Goal: Task Accomplishment & Management: Manage account settings

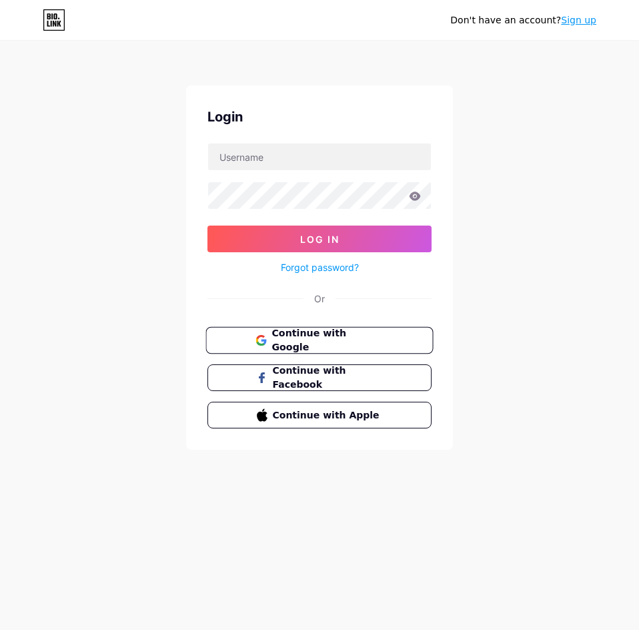
click at [377, 332] on span "Continue with Google" at bounding box center [326, 340] width 111 height 29
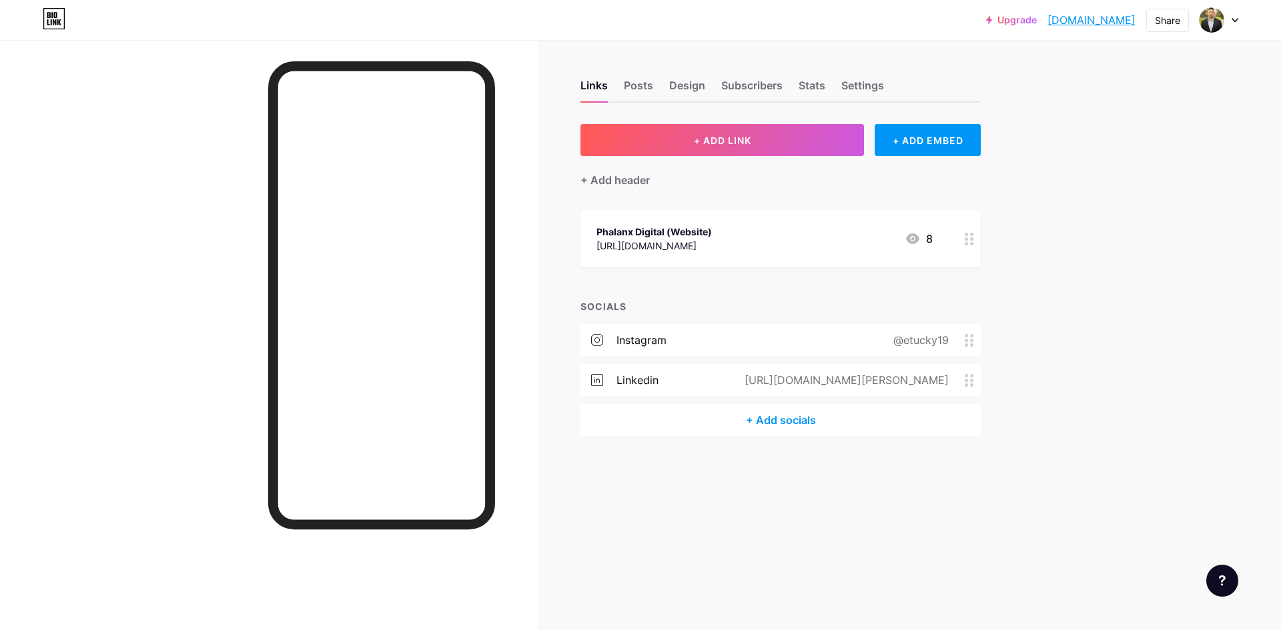
click at [638, 246] on div "Phalanx Digital (Website) [URL][DOMAIN_NAME] 8" at bounding box center [764, 238] width 336 height 31
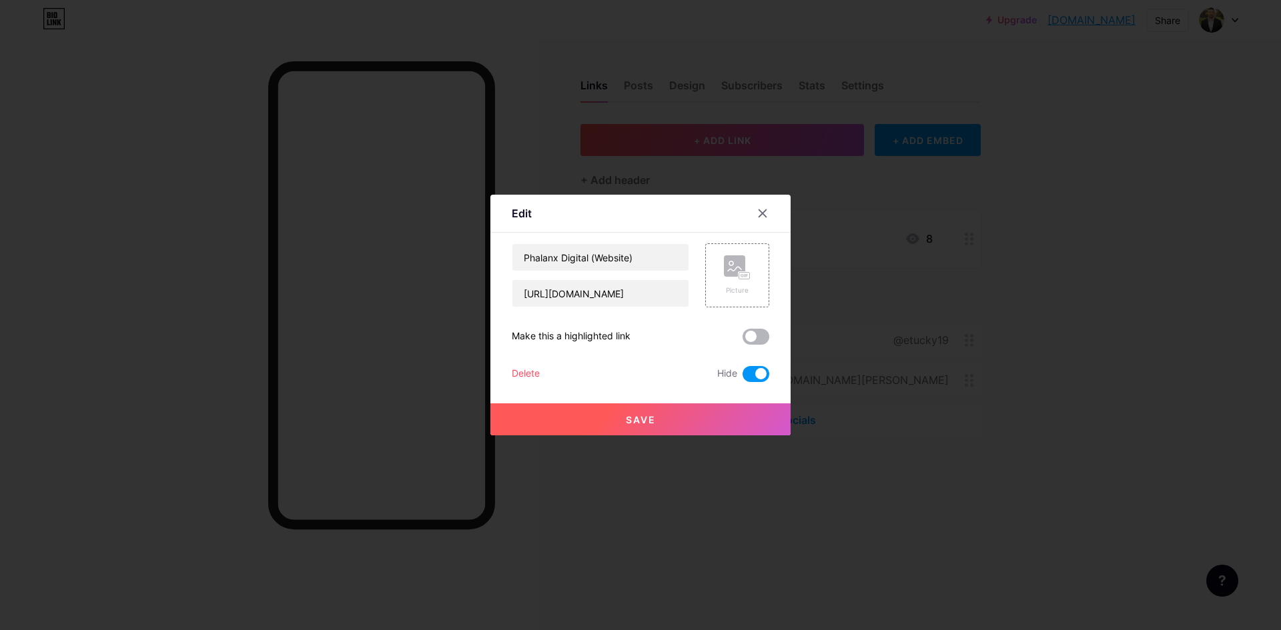
click at [638, 331] on span at bounding box center [755, 337] width 27 height 16
click at [638, 340] on input "checkbox" at bounding box center [742, 340] width 0 height 0
click at [638, 413] on button "Save" at bounding box center [640, 419] width 300 height 32
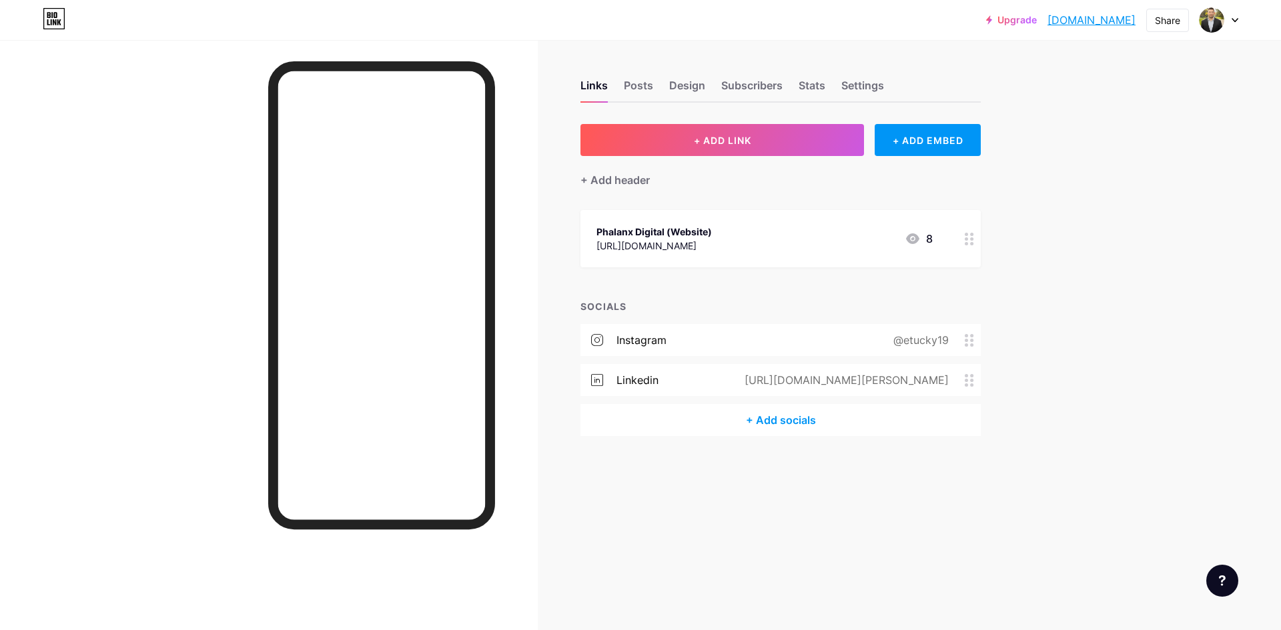
click at [638, 21] on link "[DOMAIN_NAME]" at bounding box center [1091, 20] width 88 height 16
click at [638, 243] on div "Phalanx Digital (Website) [URL][DOMAIN_NAME] 8" at bounding box center [764, 238] width 336 height 31
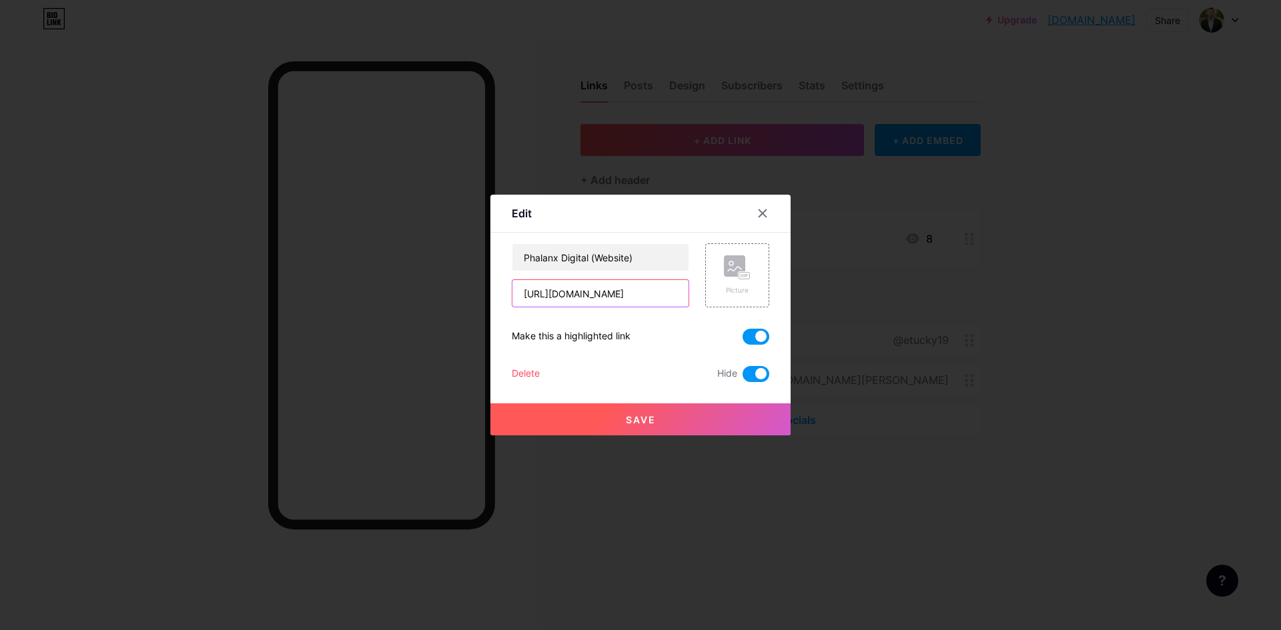
drag, startPoint x: 644, startPoint y: 294, endPoint x: 480, endPoint y: 295, distance: 164.1
click at [480, 295] on div "Edit Content YouTube Play YouTube video without leaving your page. ADD Vimeo Pl…" at bounding box center [640, 315] width 1281 height 630
click at [632, 415] on span "Save" at bounding box center [641, 419] width 30 height 11
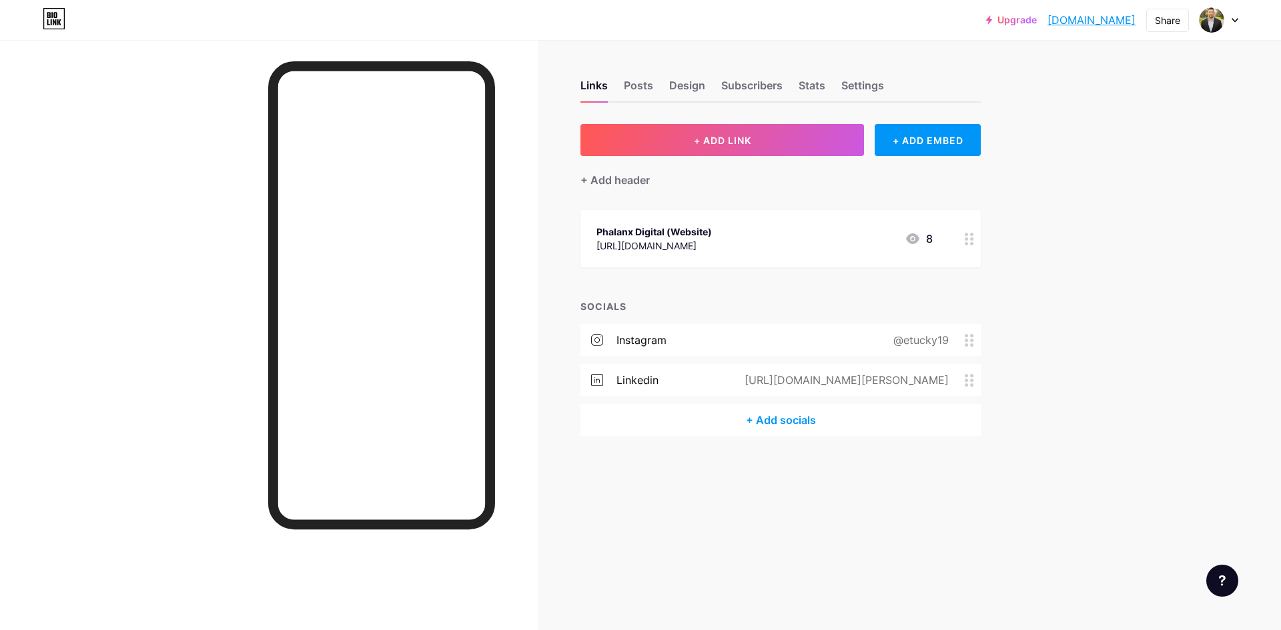
click at [638, 217] on div "Phalanx Digital (Website) [URL][DOMAIN_NAME] 8" at bounding box center [780, 238] width 400 height 57
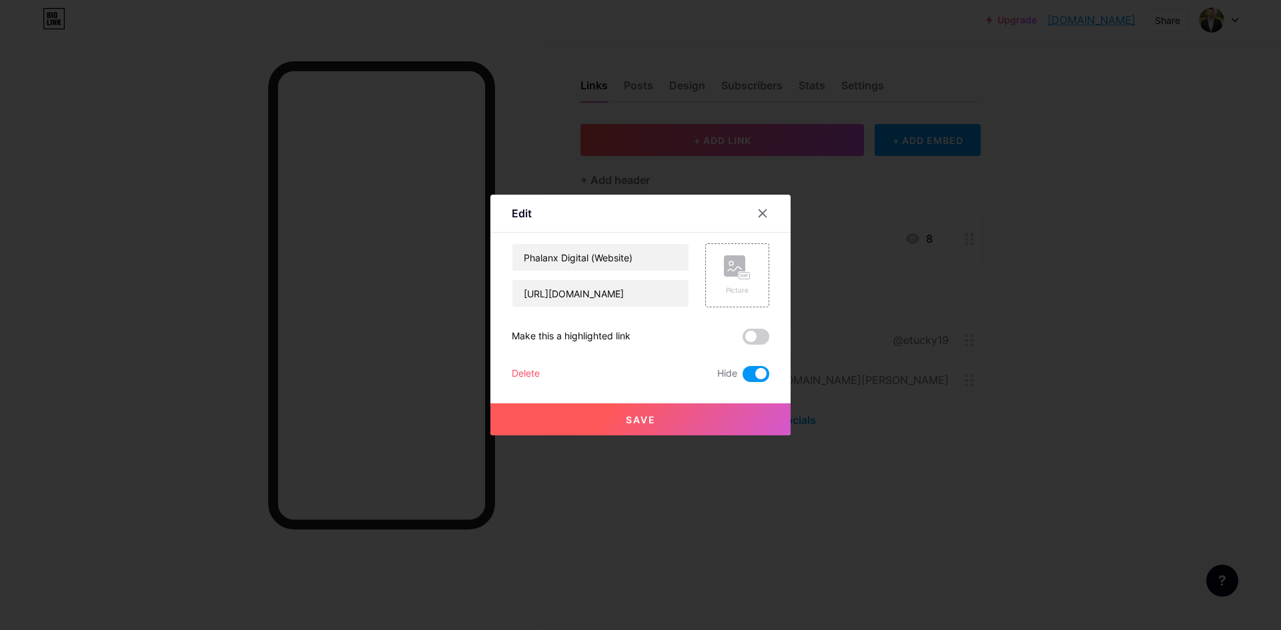
click at [522, 371] on div "Delete" at bounding box center [526, 374] width 28 height 16
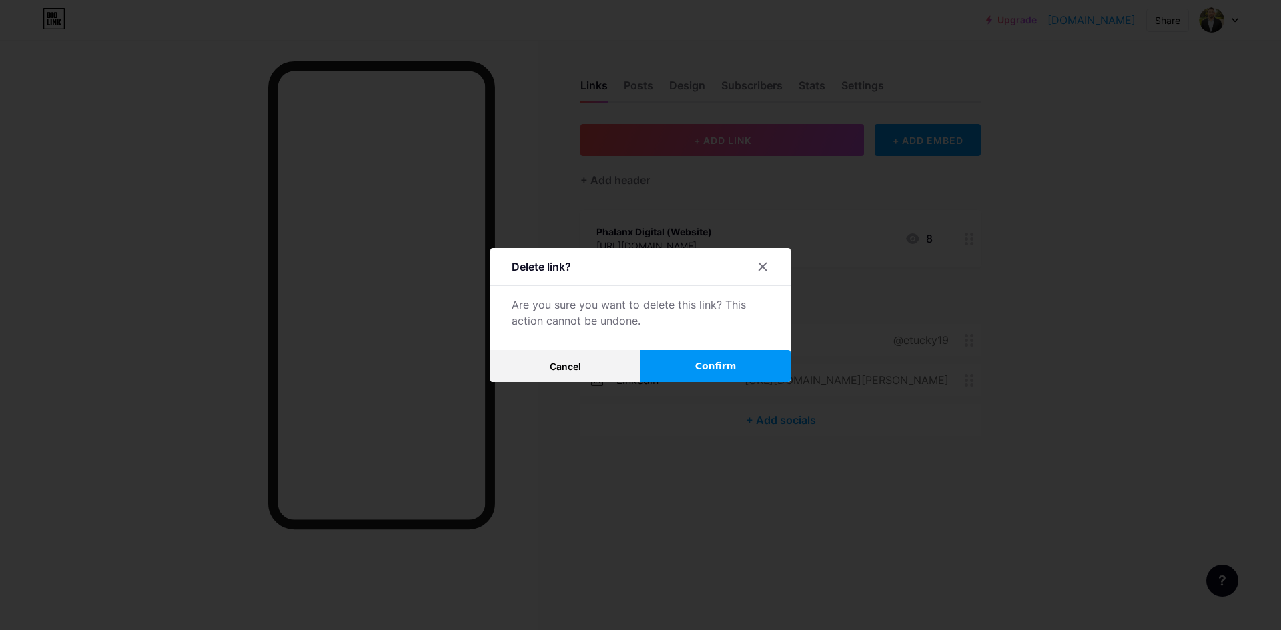
click at [638, 361] on button "Confirm" at bounding box center [715, 366] width 150 height 32
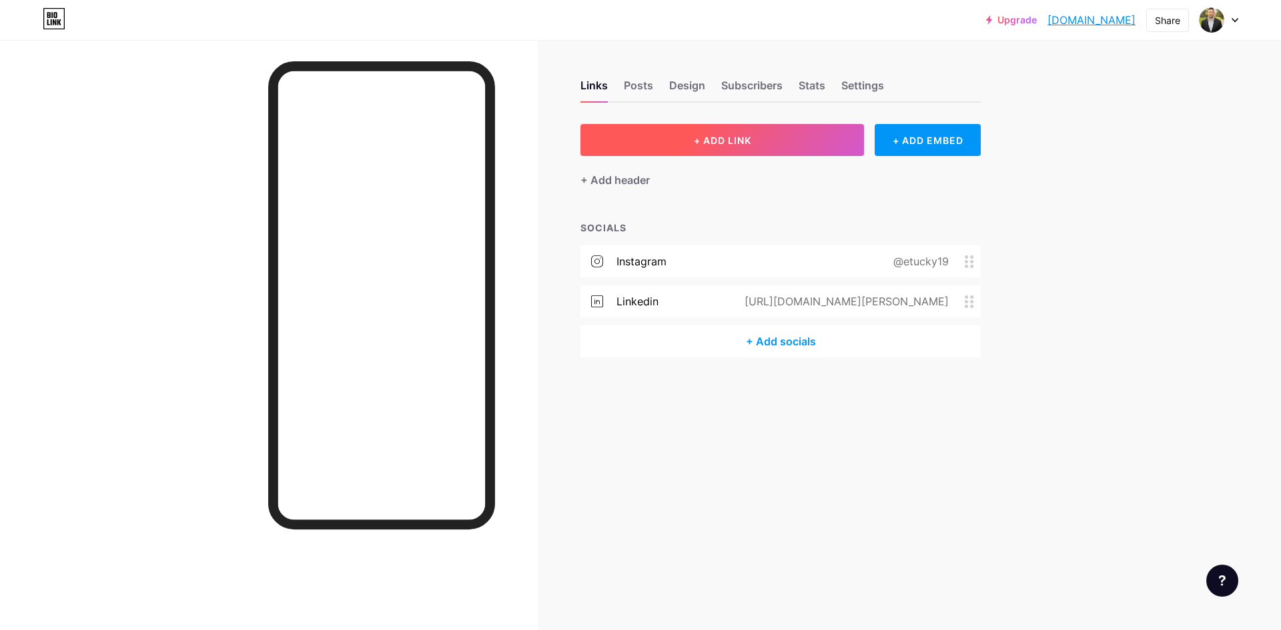
click at [638, 147] on button "+ ADD LINK" at bounding box center [721, 140] width 283 height 32
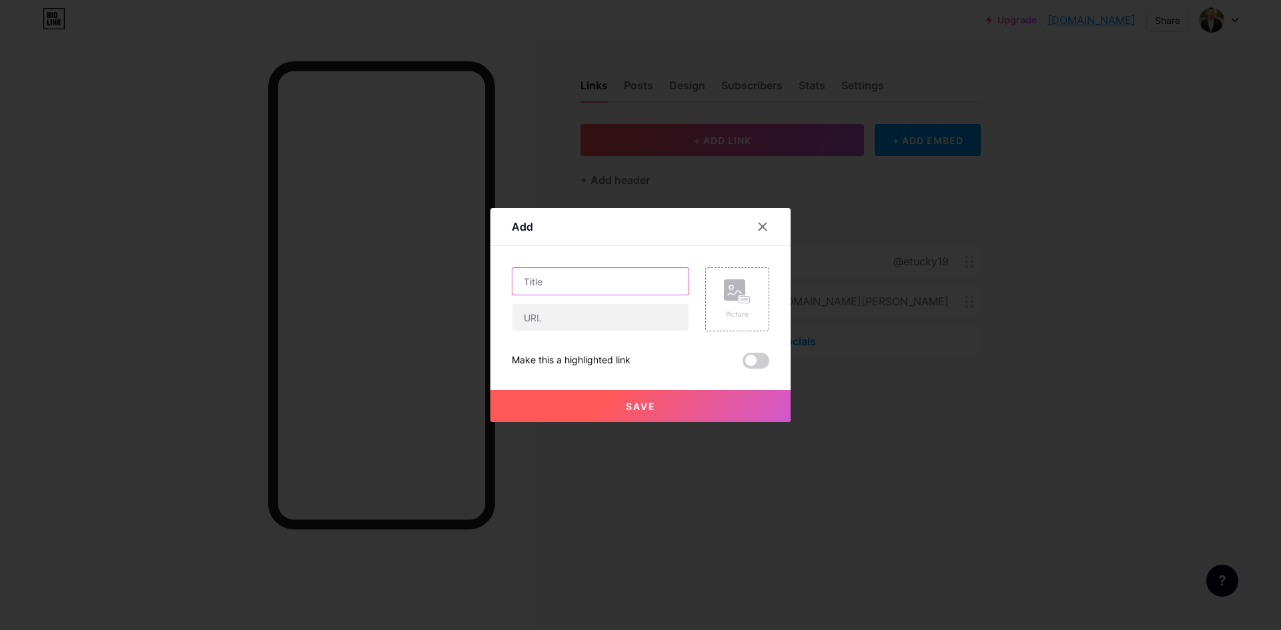
click at [580, 283] on input "text" at bounding box center [600, 281] width 176 height 27
type input "Phalanx Digital (Website)"
click at [536, 315] on input "text" at bounding box center [600, 317] width 176 height 27
paste input "[URL][DOMAIN_NAME]"
type input "[URL][DOMAIN_NAME]"
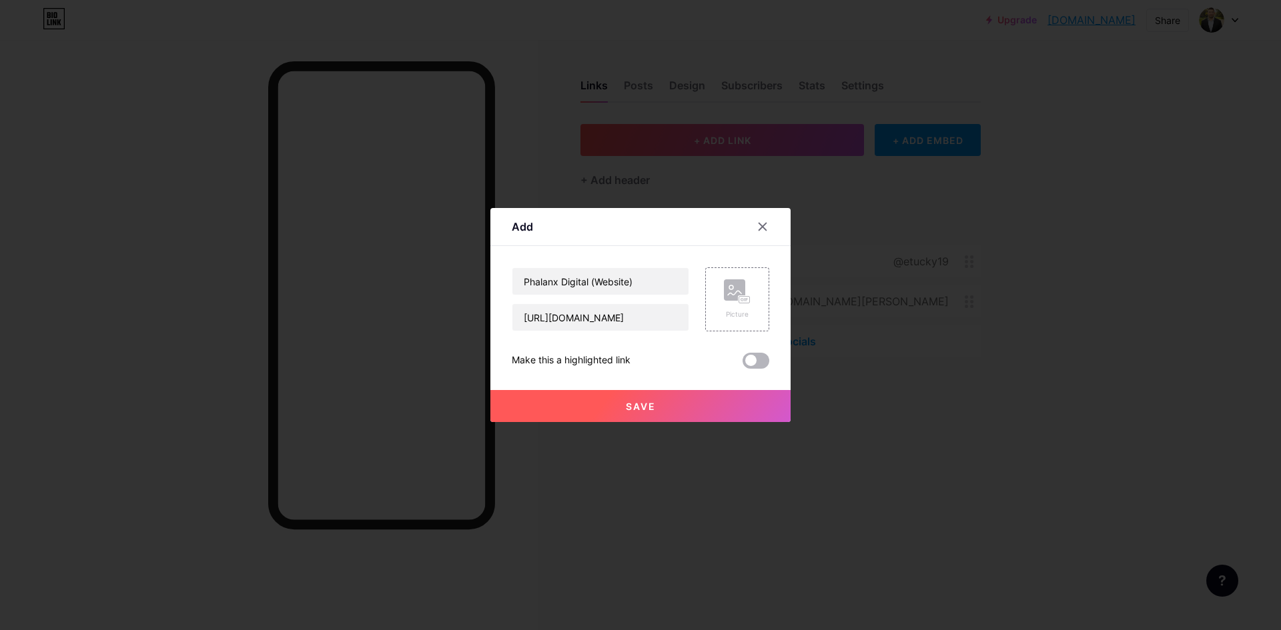
click at [638, 359] on span at bounding box center [755, 361] width 27 height 16
click at [638, 364] on input "checkbox" at bounding box center [742, 364] width 0 height 0
click at [638, 399] on button "Save" at bounding box center [640, 406] width 300 height 32
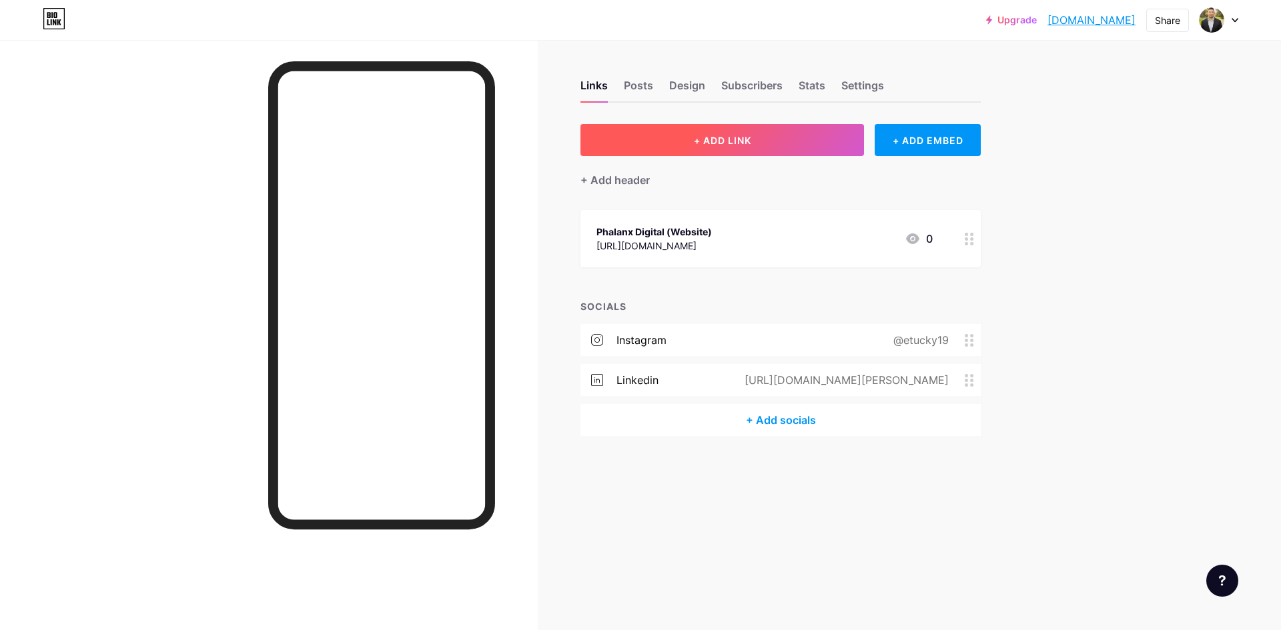
click at [638, 144] on button "+ ADD LINK" at bounding box center [721, 140] width 283 height 32
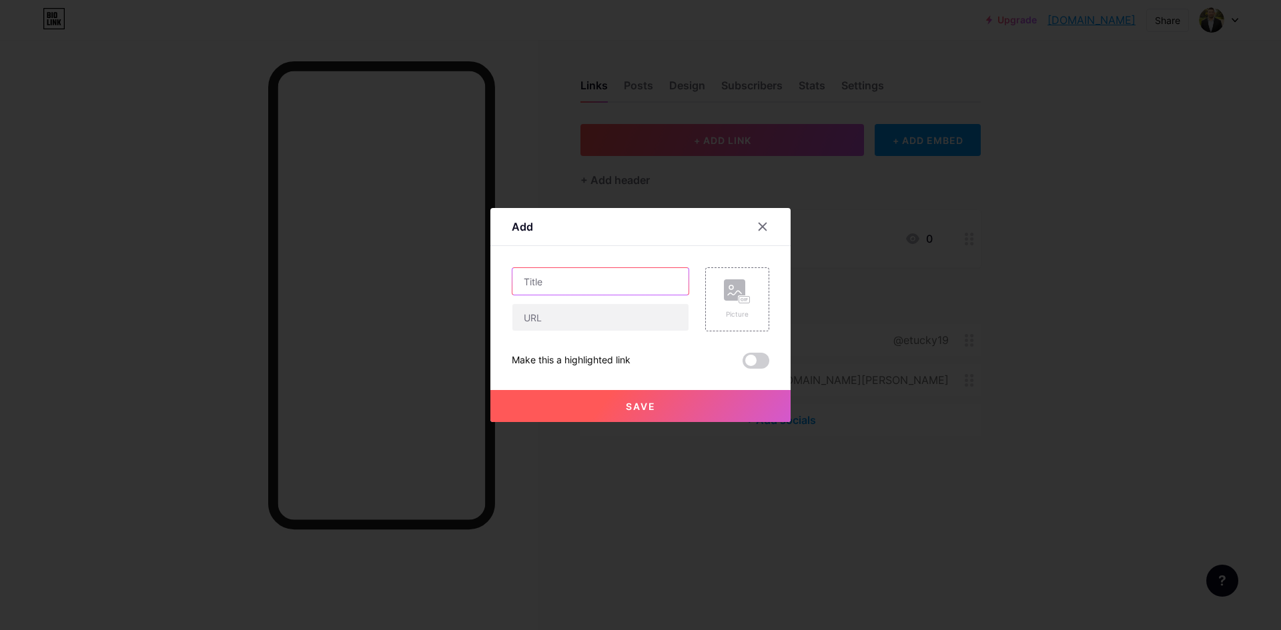
click at [616, 284] on input "text" at bounding box center [600, 281] width 176 height 27
type input "Strive Light Studio"
click at [563, 308] on input "text" at bounding box center [600, 317] width 176 height 27
paste input "[URL][DOMAIN_NAME]"
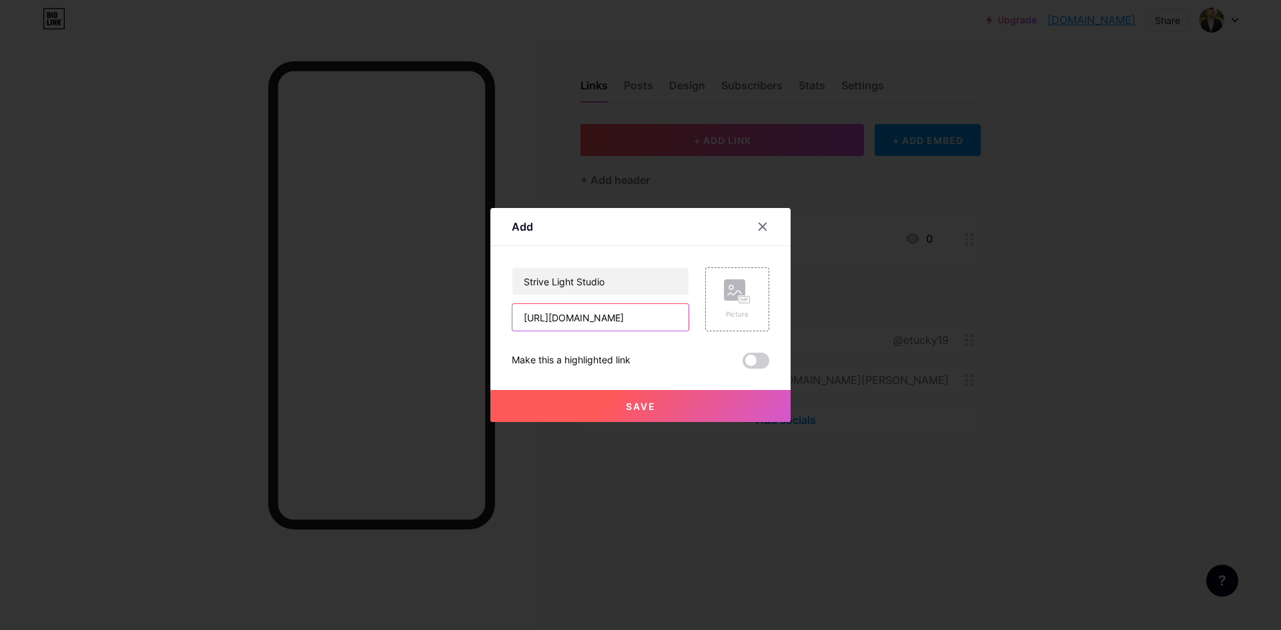
type input "[URL][DOMAIN_NAME]"
click at [638, 404] on span "Save" at bounding box center [641, 406] width 30 height 11
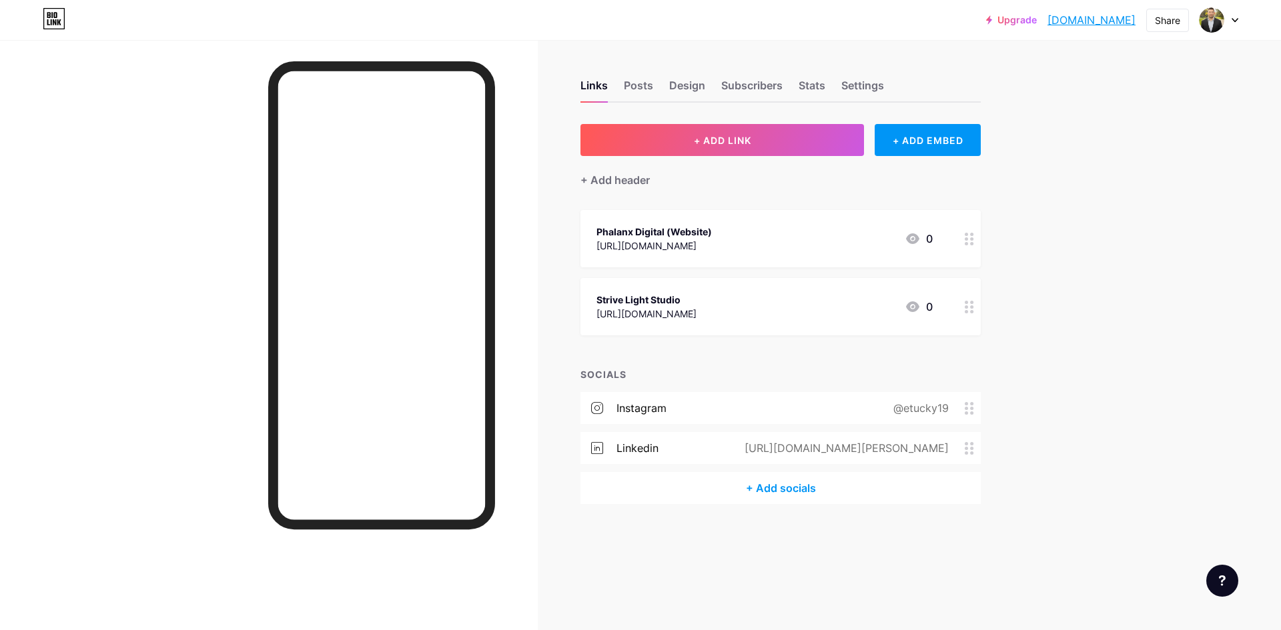
click at [638, 309] on icon at bounding box center [968, 307] width 9 height 13
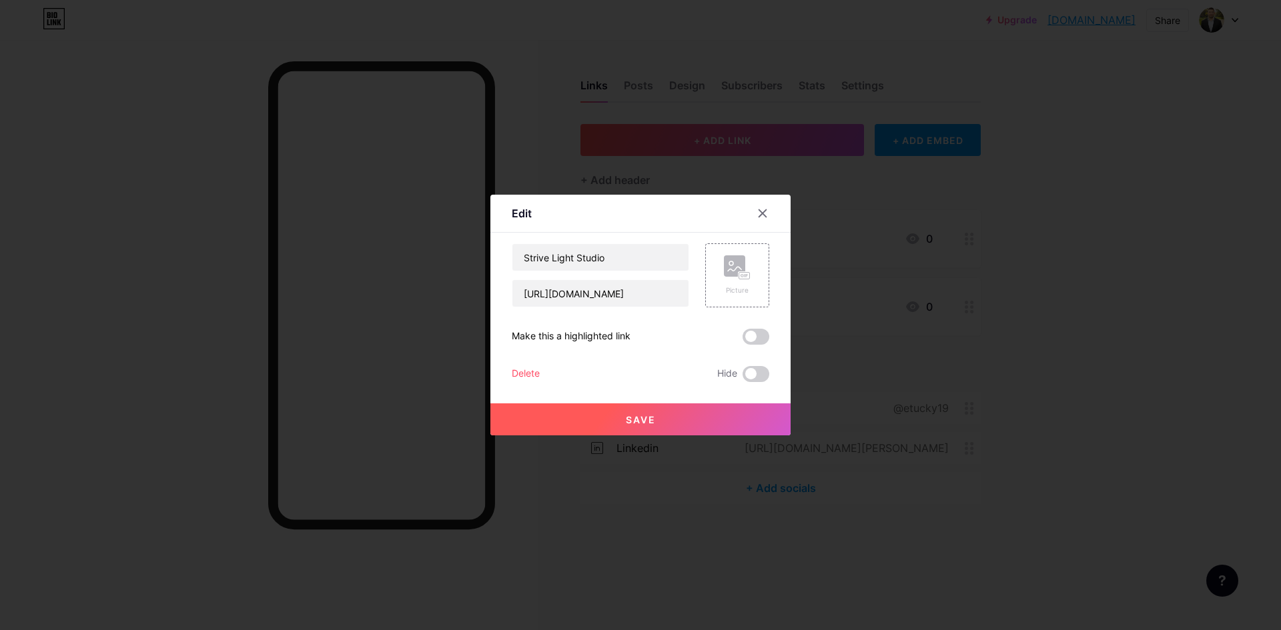
click at [524, 371] on div "Delete" at bounding box center [526, 374] width 28 height 16
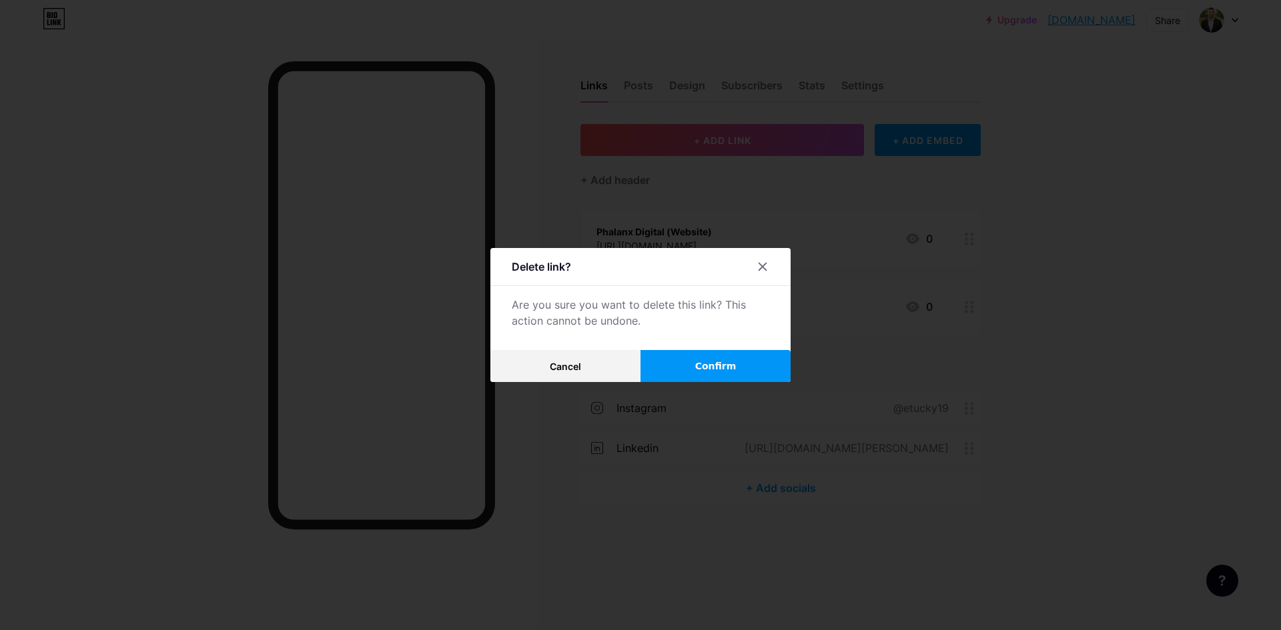
click at [638, 362] on button "Confirm" at bounding box center [715, 366] width 150 height 32
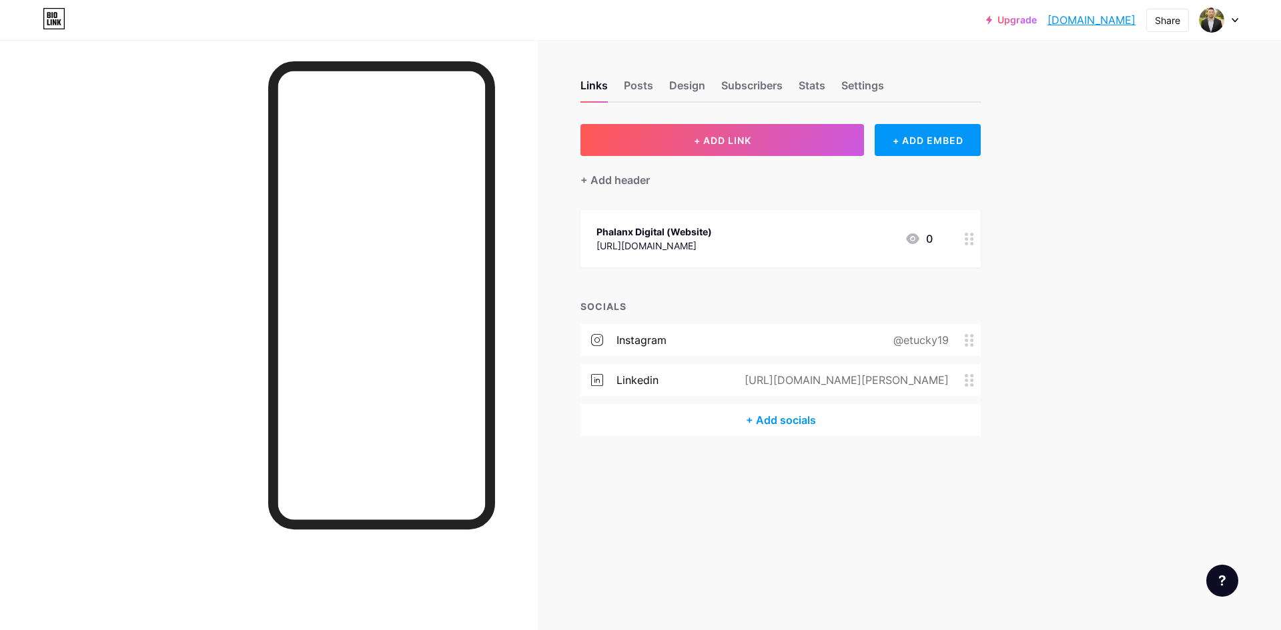
click at [638, 421] on div "+ Add socials" at bounding box center [780, 420] width 400 height 32
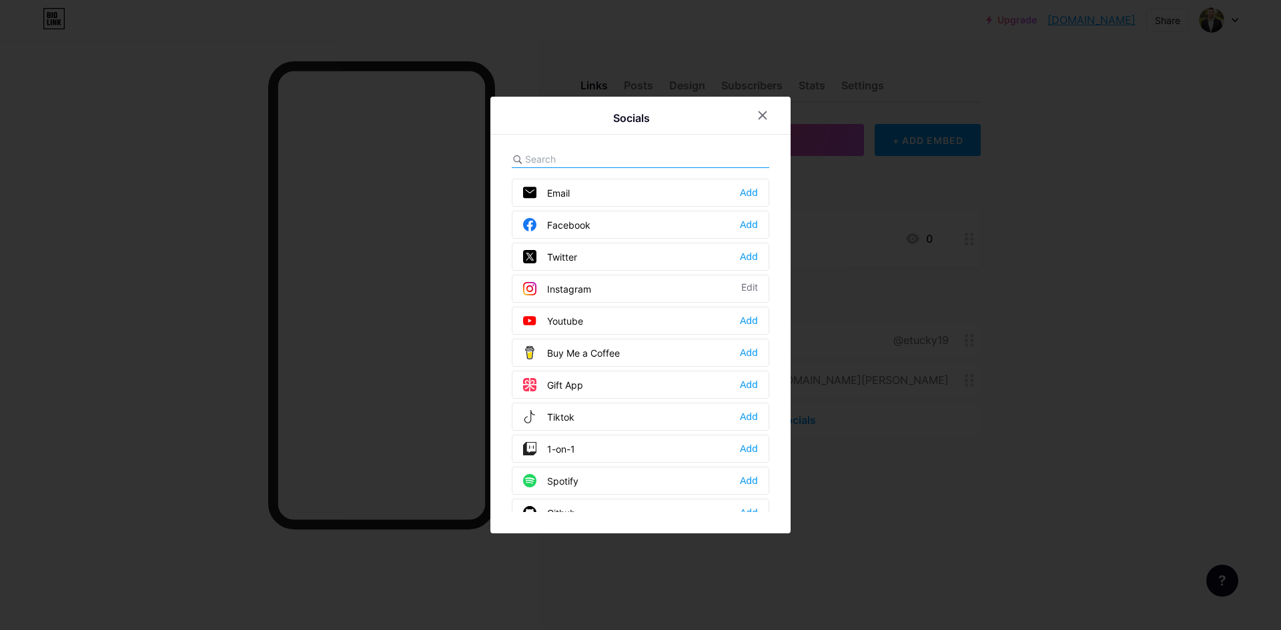
click at [608, 318] on div "Youtube Add" at bounding box center [640, 321] width 257 height 28
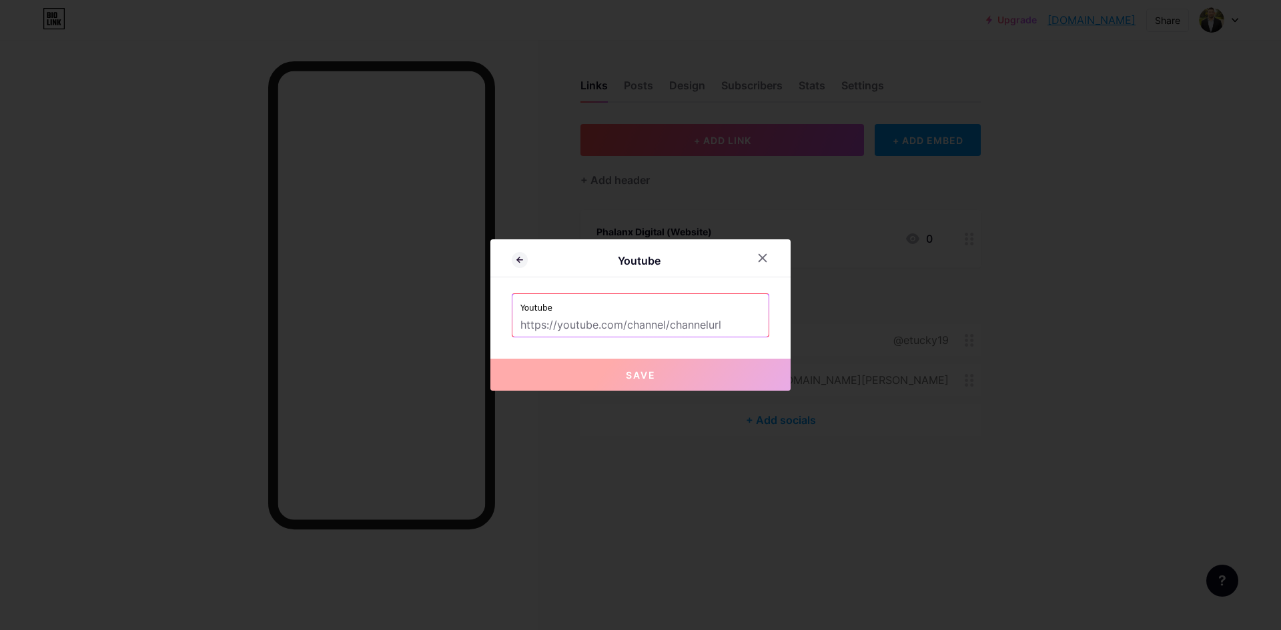
click at [607, 316] on input "text" at bounding box center [640, 325] width 240 height 23
paste input "[URL][DOMAIN_NAME]"
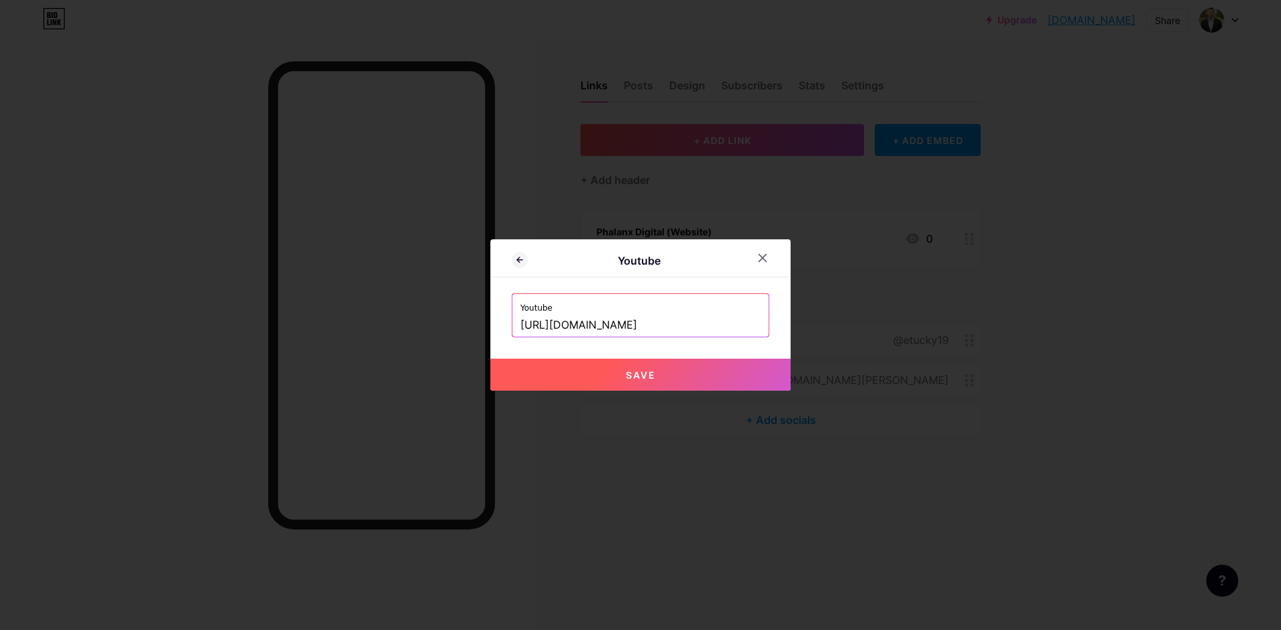
type input "[URL][DOMAIN_NAME]"
click at [638, 371] on button "Save" at bounding box center [640, 375] width 300 height 32
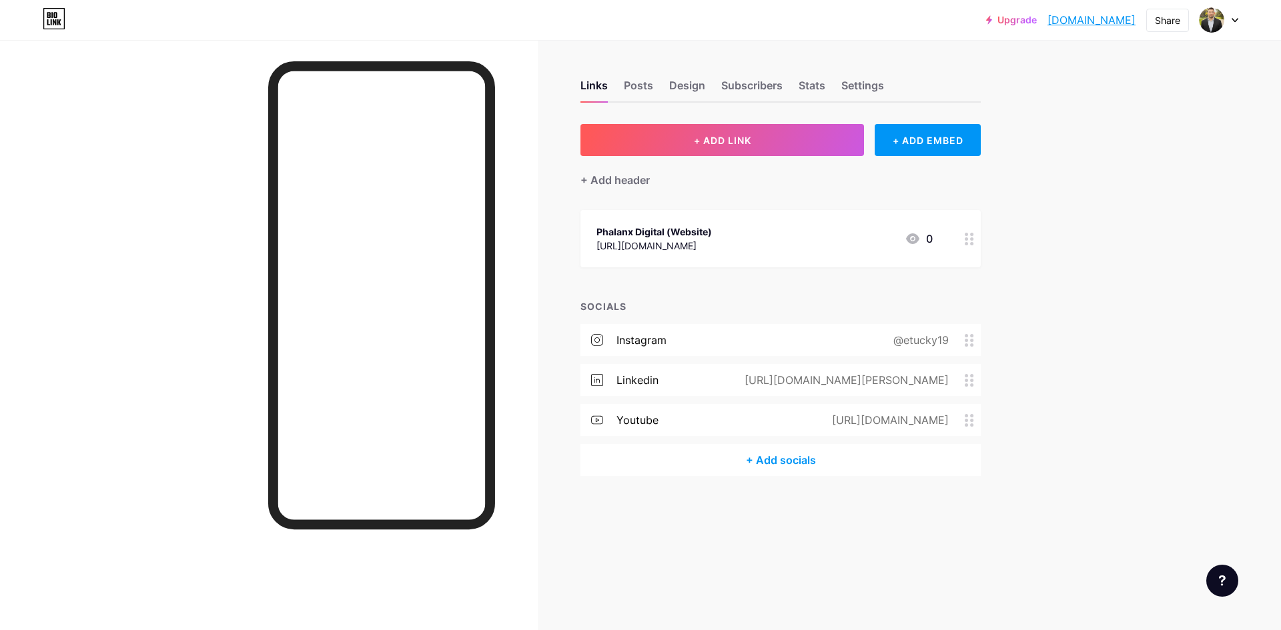
click at [638, 467] on div "+ Add socials" at bounding box center [780, 460] width 400 height 32
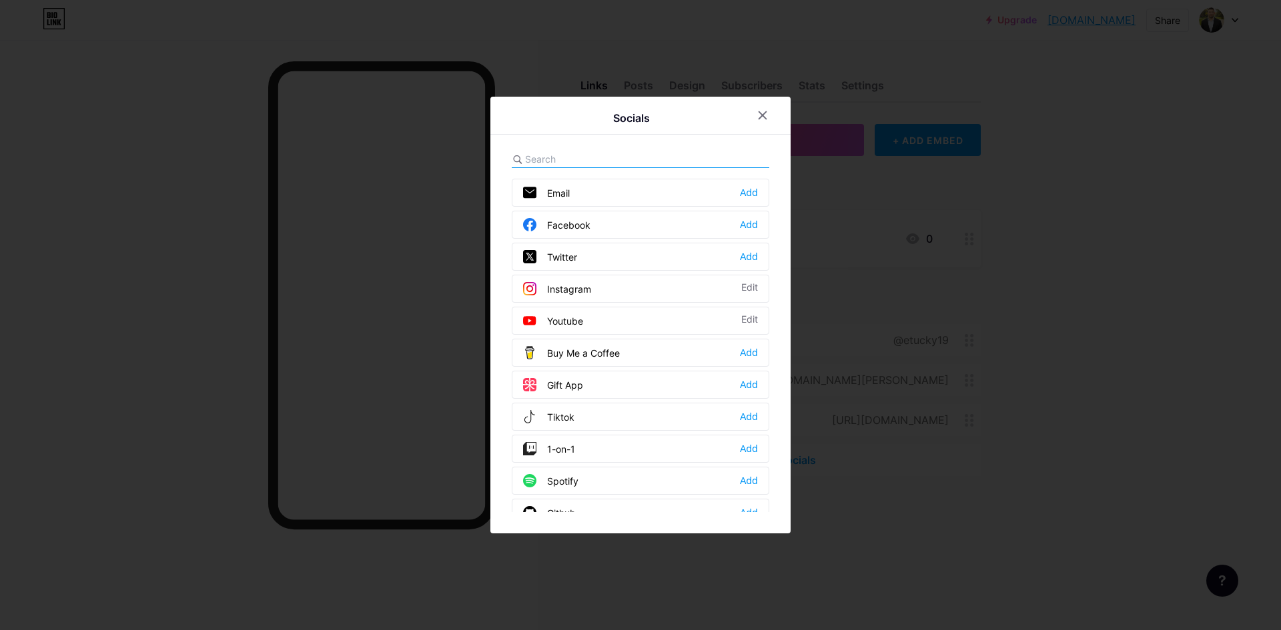
click at [638, 190] on div "Email Add" at bounding box center [640, 193] width 257 height 28
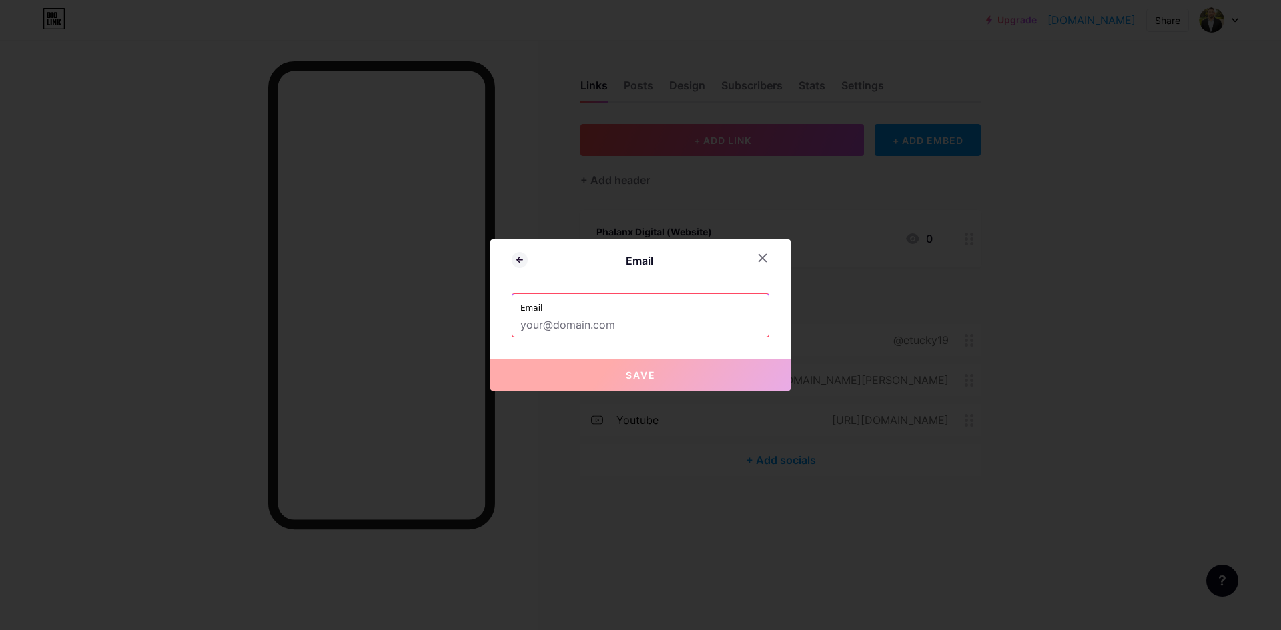
click at [616, 320] on input "text" at bounding box center [640, 325] width 240 height 23
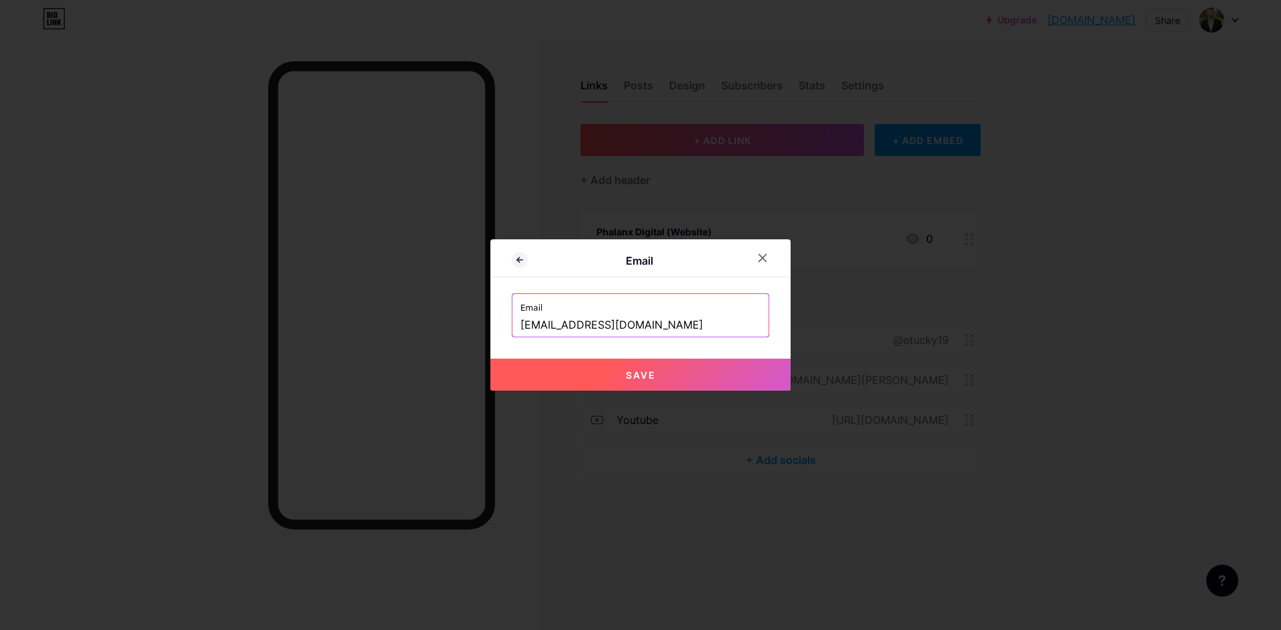
click at [638, 374] on button "Save" at bounding box center [640, 375] width 300 height 32
type input "mailto:[EMAIL_ADDRESS][DOMAIN_NAME]"
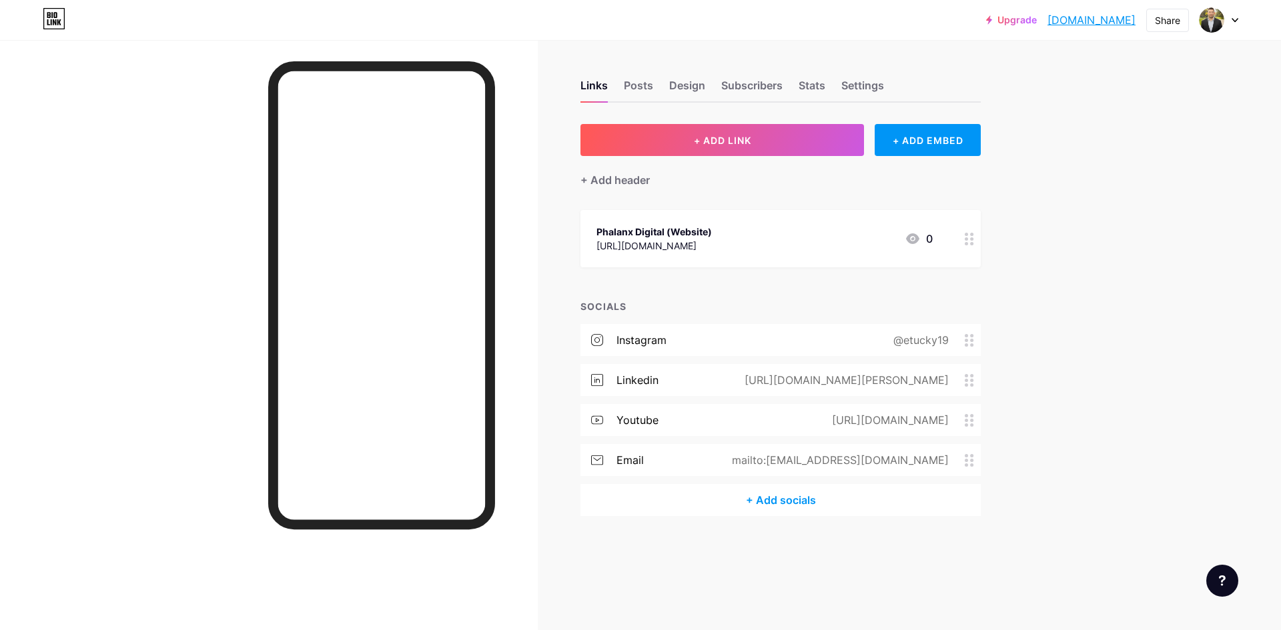
click at [638, 496] on div "+ Add socials" at bounding box center [780, 500] width 400 height 32
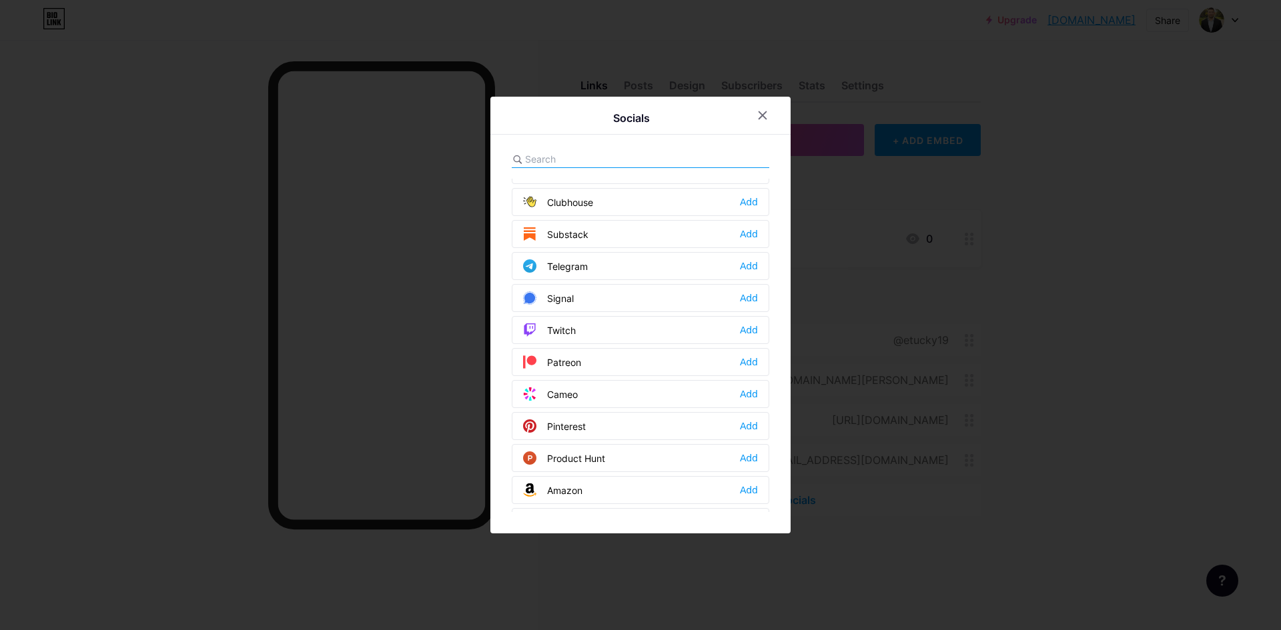
scroll to position [600, 0]
click at [638, 329] on div "Add" at bounding box center [749, 328] width 18 height 13
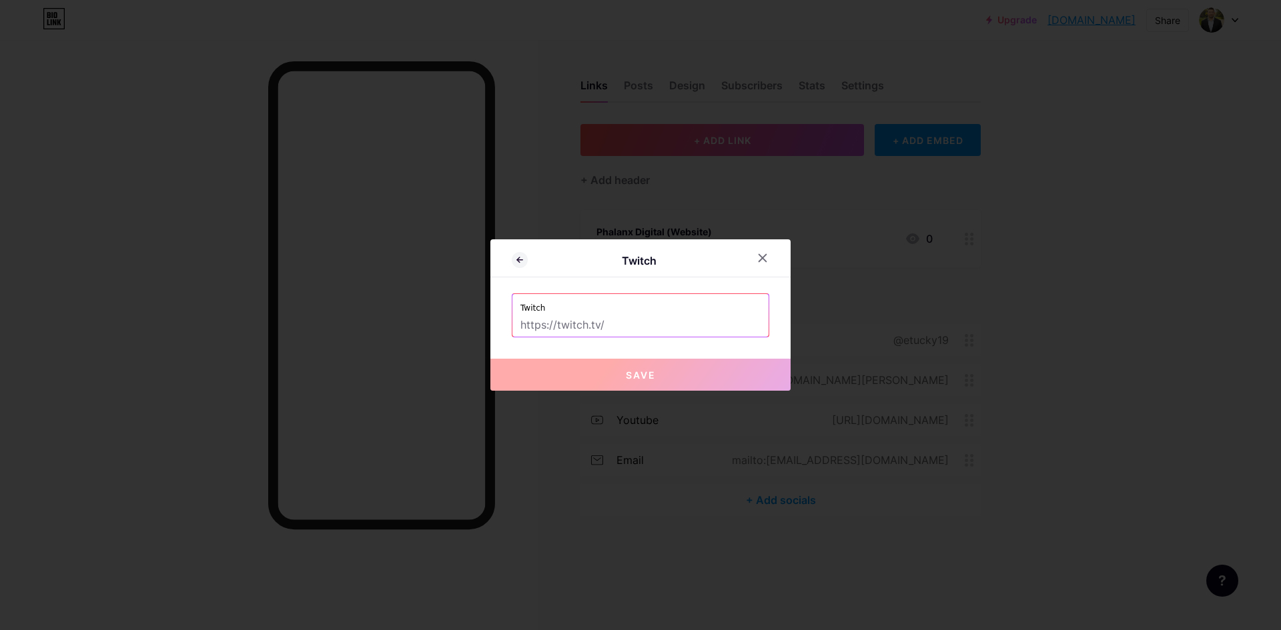
click at [592, 325] on input "text" at bounding box center [640, 325] width 240 height 23
paste input "[URL][DOMAIN_NAME]"
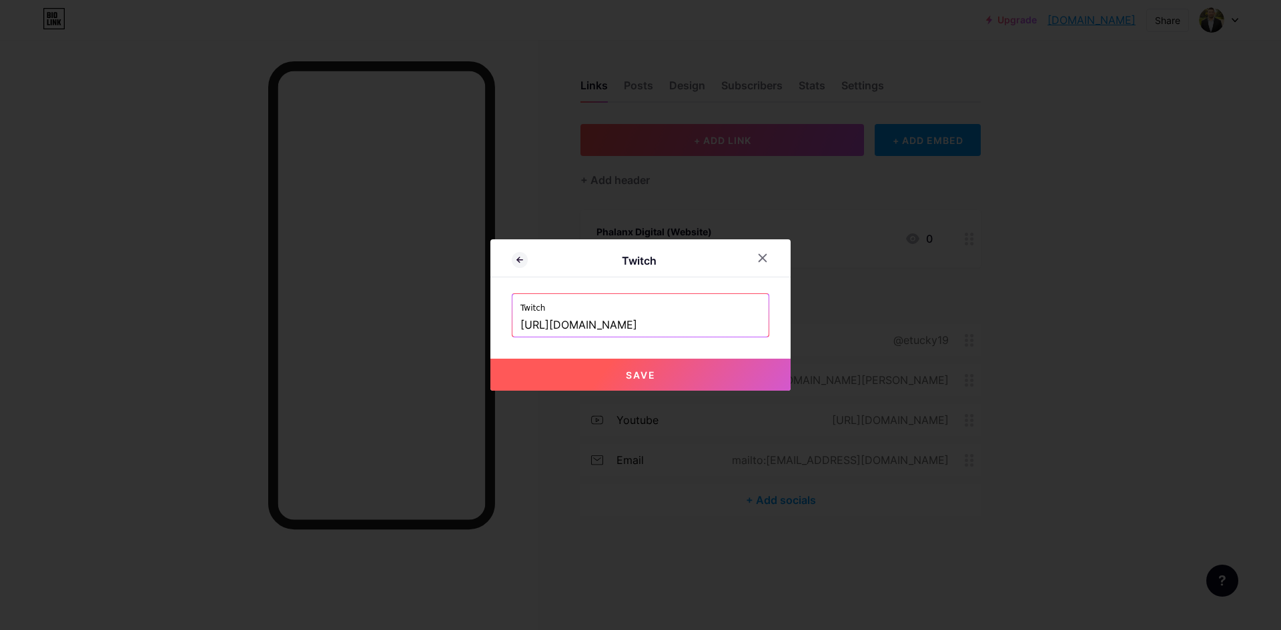
type input "[URL][DOMAIN_NAME]"
click at [638, 370] on button "Save" at bounding box center [640, 375] width 300 height 32
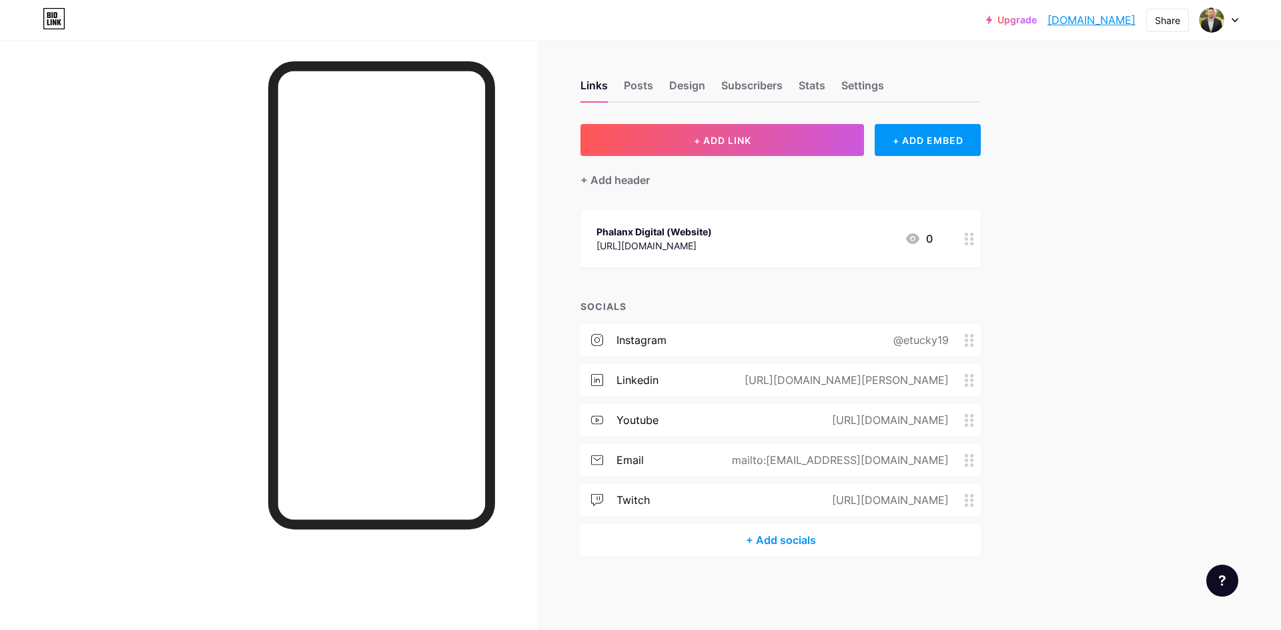
click at [638, 546] on div "+ Add socials" at bounding box center [780, 540] width 400 height 32
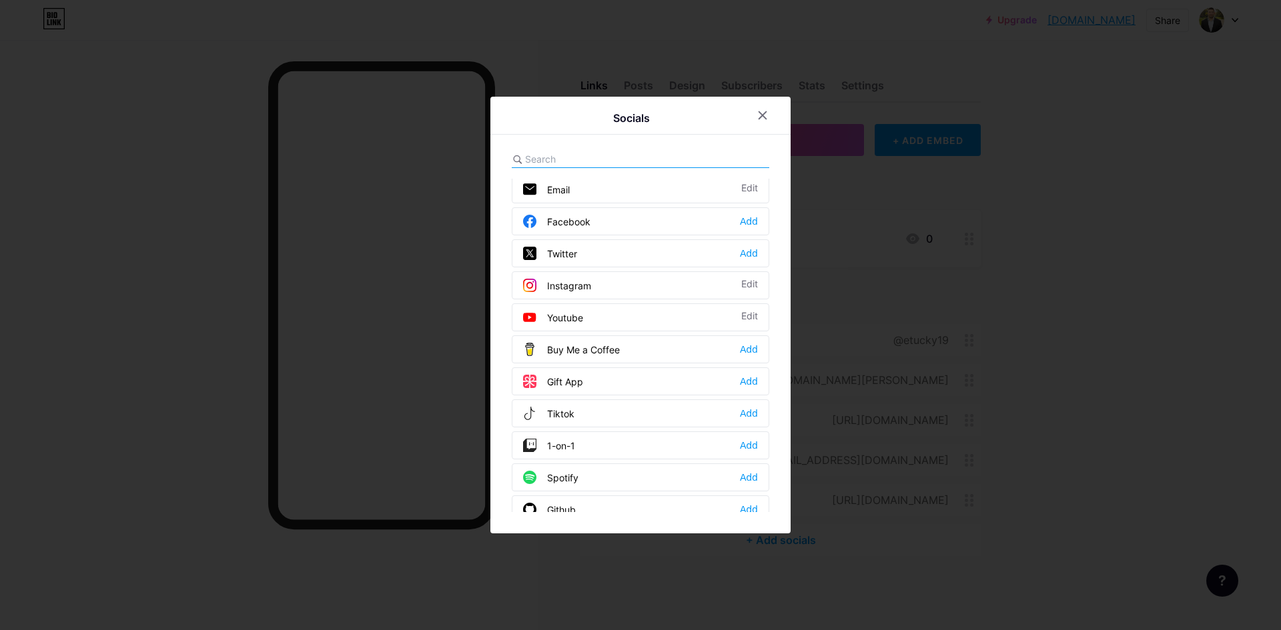
scroll to position [0, 0]
click at [630, 225] on div "Facebook Add" at bounding box center [640, 225] width 257 height 28
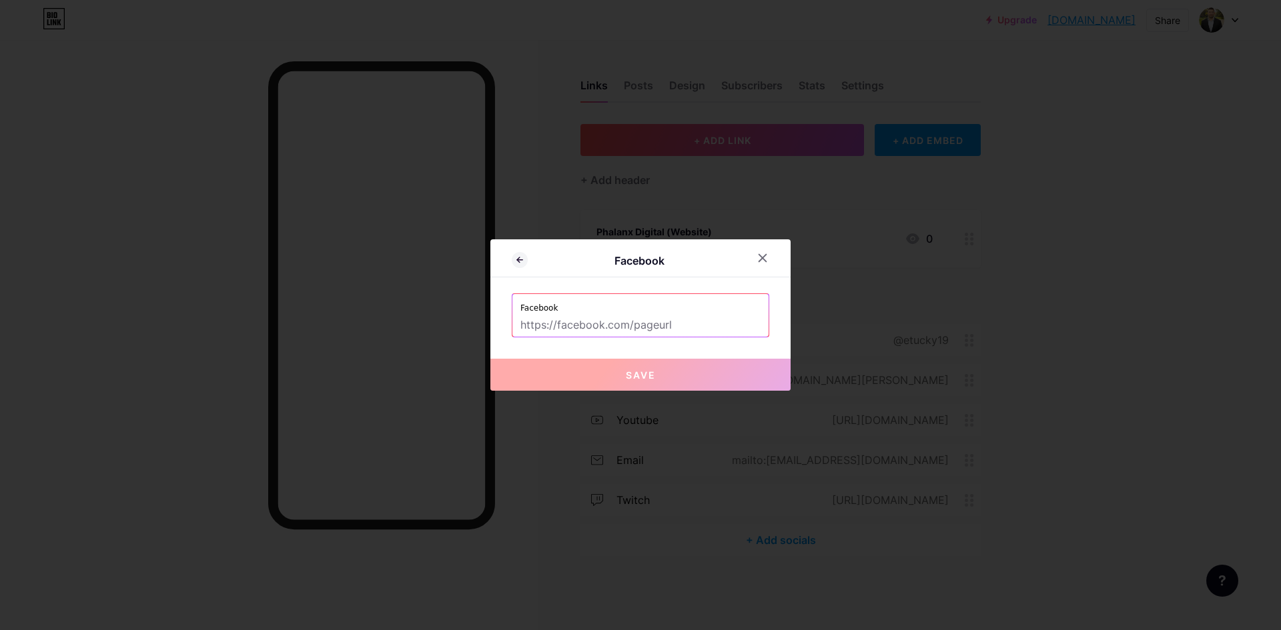
paste input "[URL][DOMAIN_NAME][DOMAIN_NAME]"
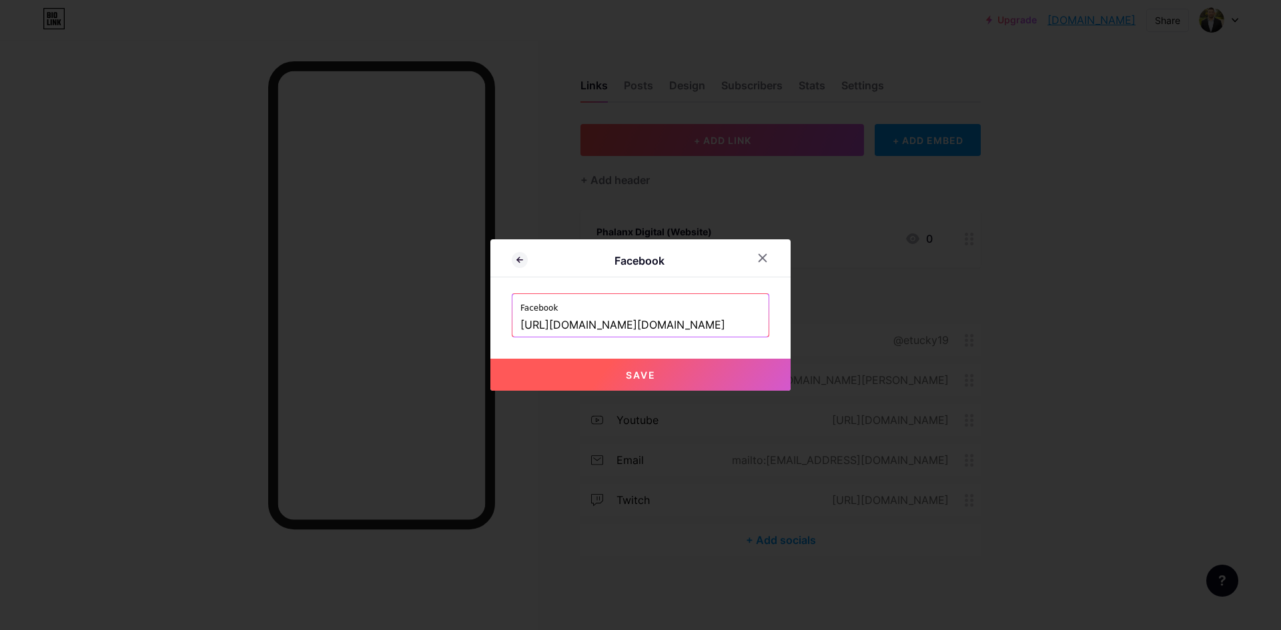
type input "[URL][DOMAIN_NAME][DOMAIN_NAME]"
click at [638, 369] on button "Save" at bounding box center [640, 375] width 300 height 32
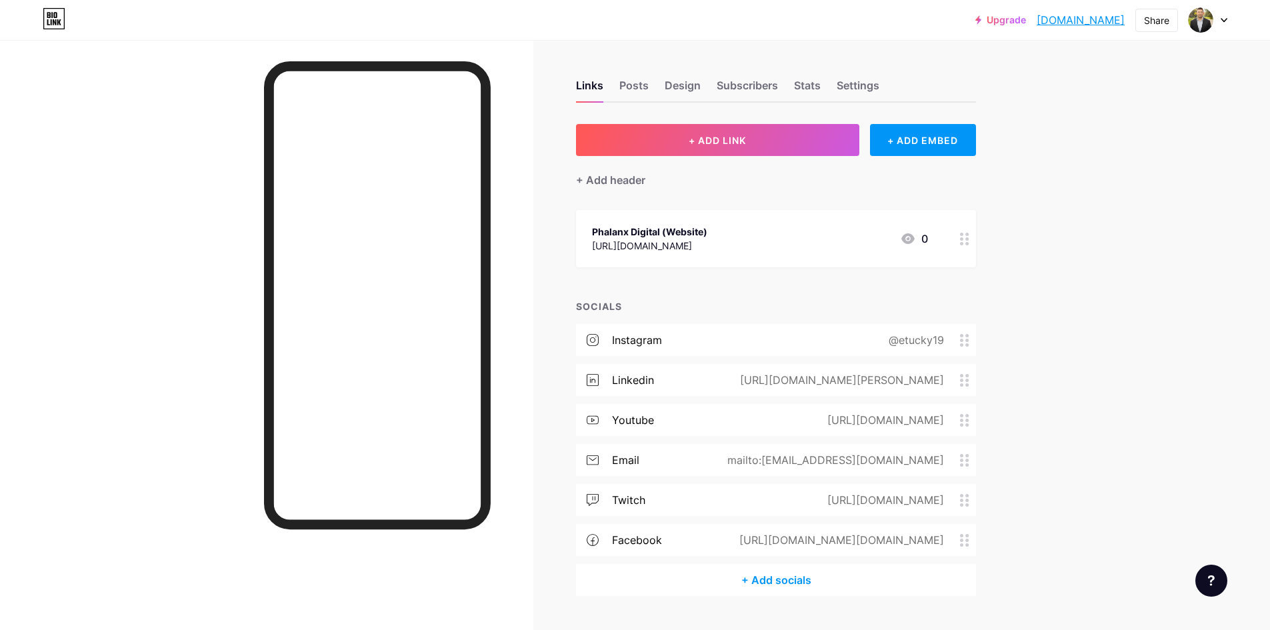
click at [638, 586] on div "+ Add socials" at bounding box center [776, 580] width 400 height 32
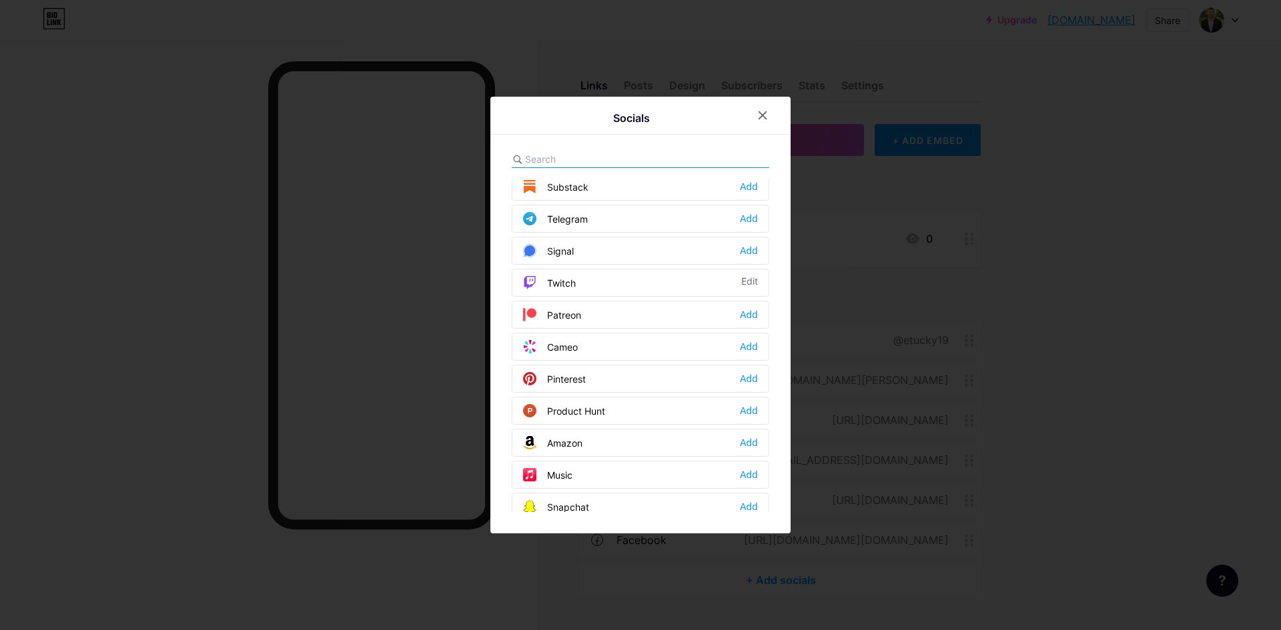
scroll to position [667, 0]
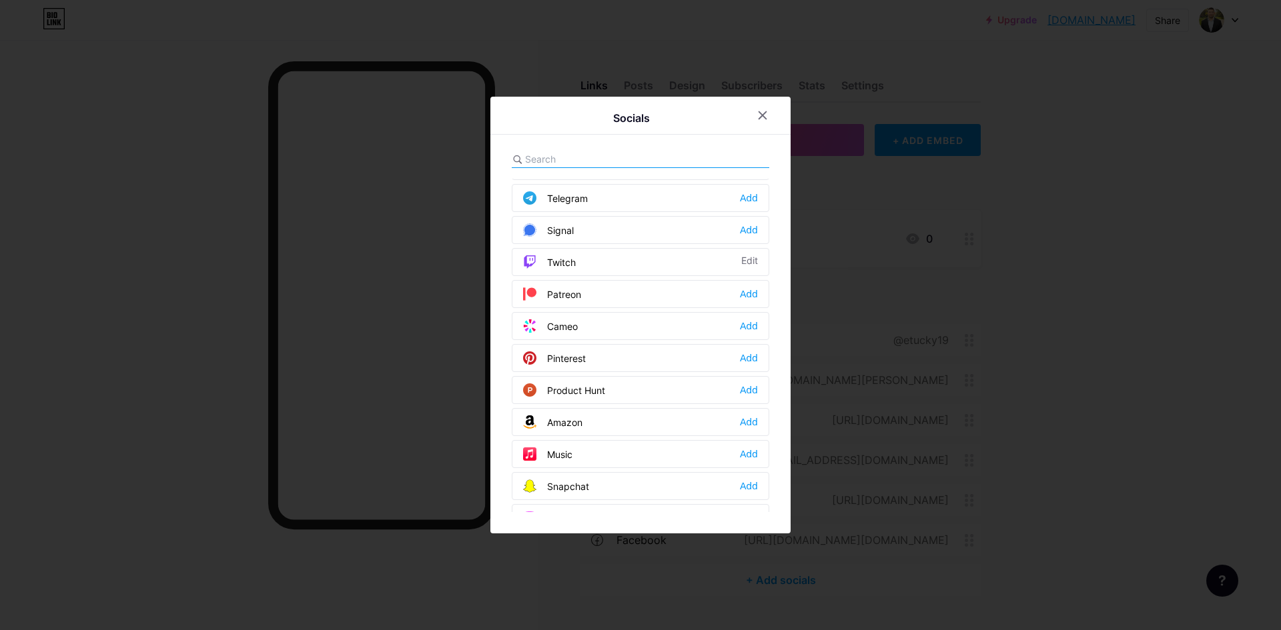
click at [638, 422] on div "Amazon Add" at bounding box center [640, 422] width 257 height 28
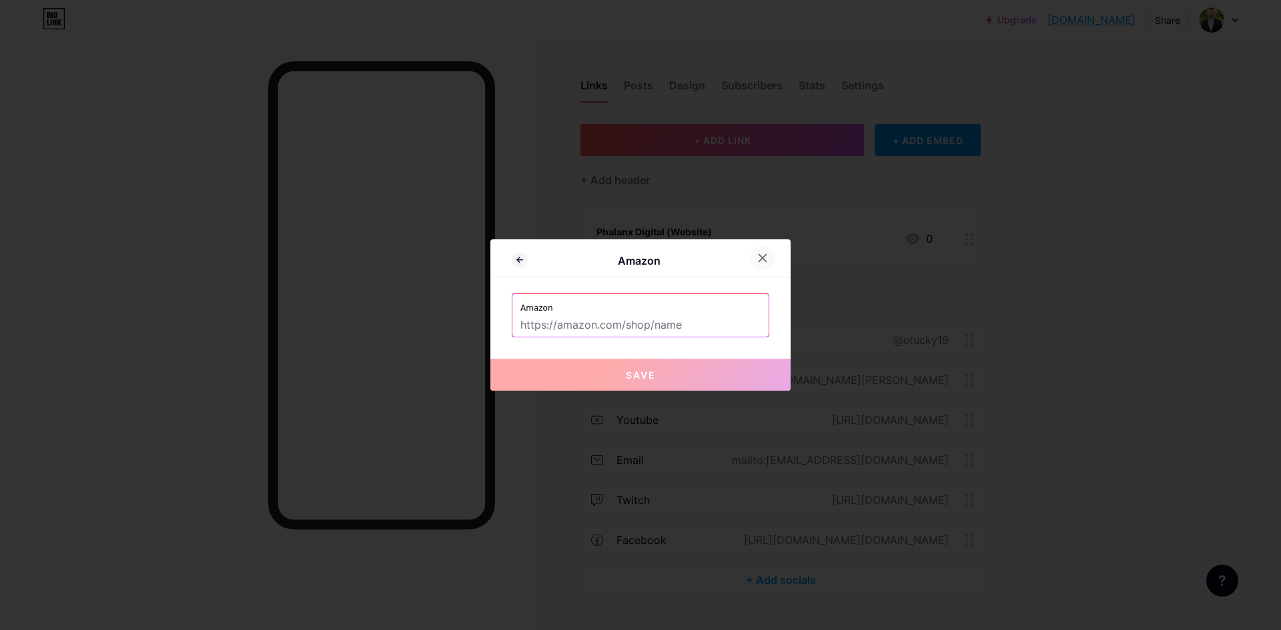
click at [638, 263] on icon at bounding box center [762, 258] width 11 height 11
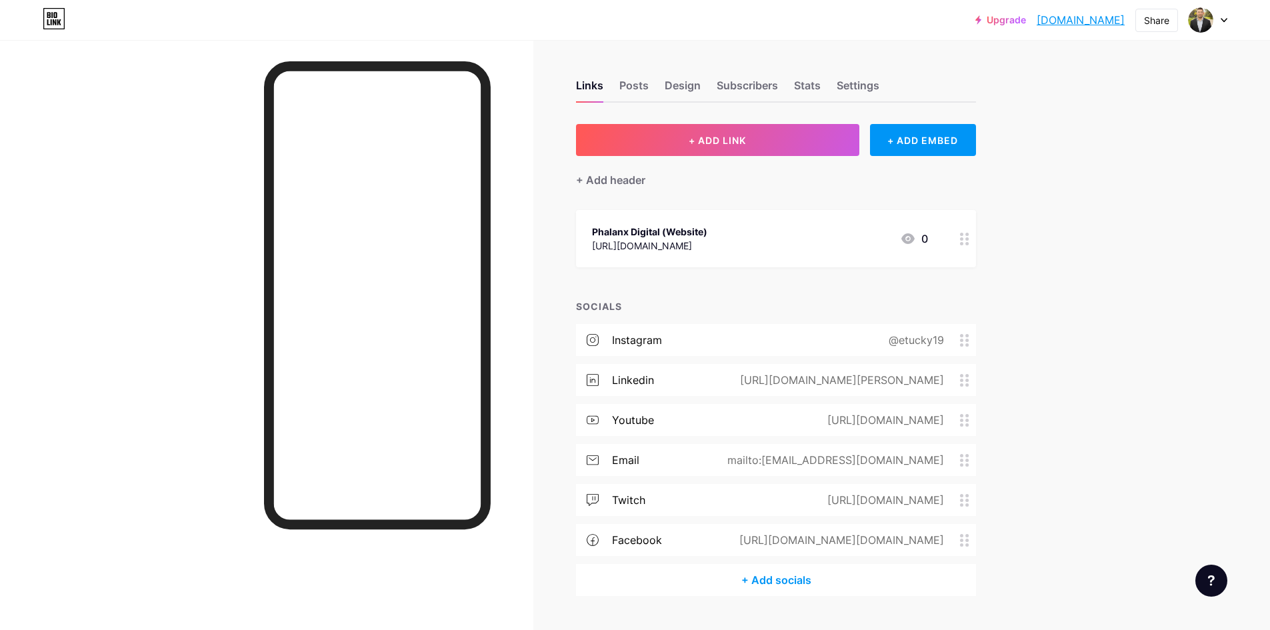
click at [638, 576] on div "+ Add socials" at bounding box center [776, 580] width 400 height 32
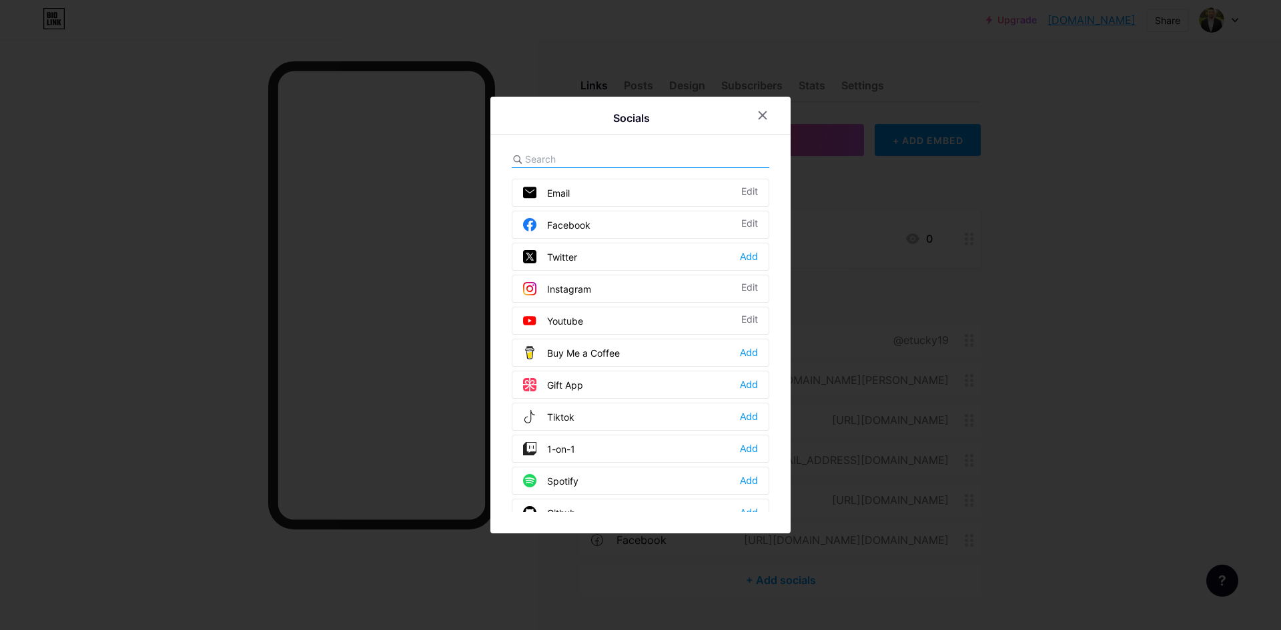
click at [638, 256] on div "Twitter Add" at bounding box center [640, 257] width 257 height 28
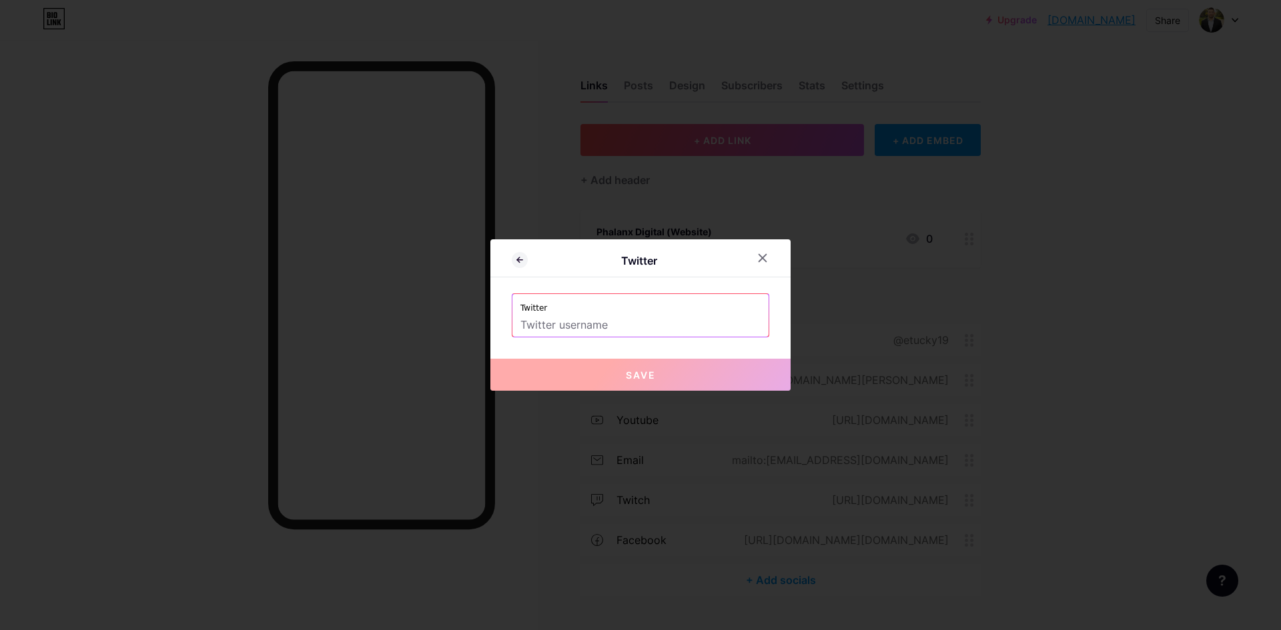
click at [570, 331] on input "text" at bounding box center [640, 325] width 240 height 23
paste input "[URL][DOMAIN_NAME]"
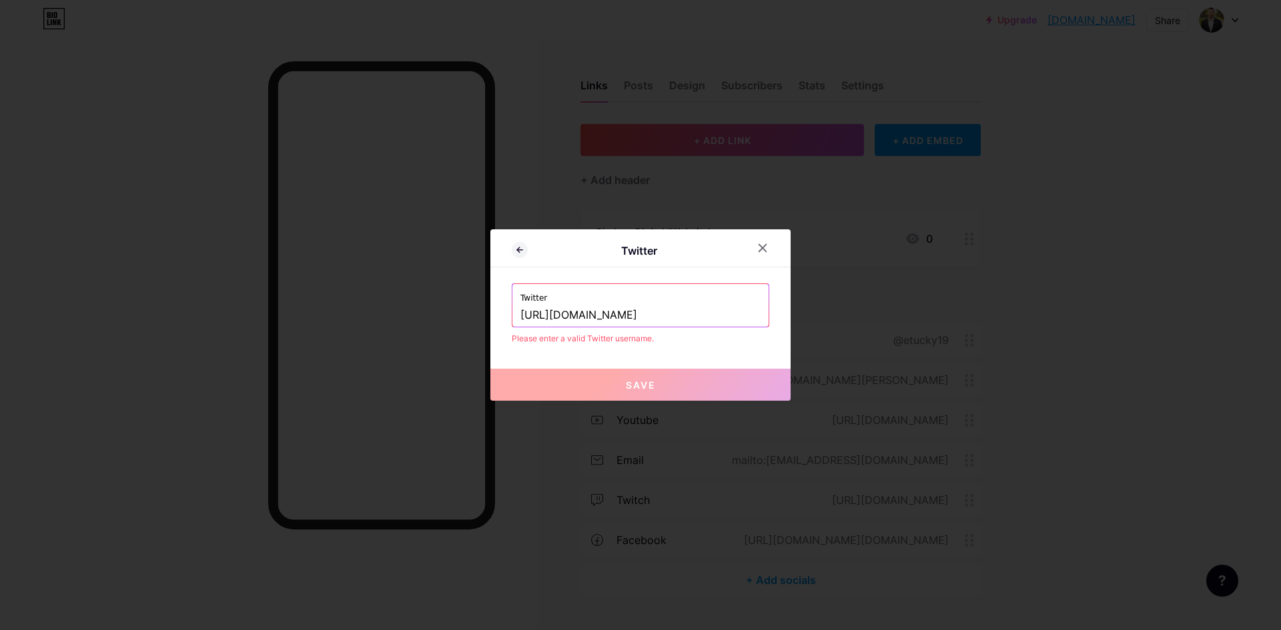
drag, startPoint x: 591, startPoint y: 315, endPoint x: 392, endPoint y: 301, distance: 199.2
click at [392, 301] on div "Twitter Twitter [URL][DOMAIN_NAME] Please enter a valid Twitter username. Save" at bounding box center [640, 315] width 1281 height 630
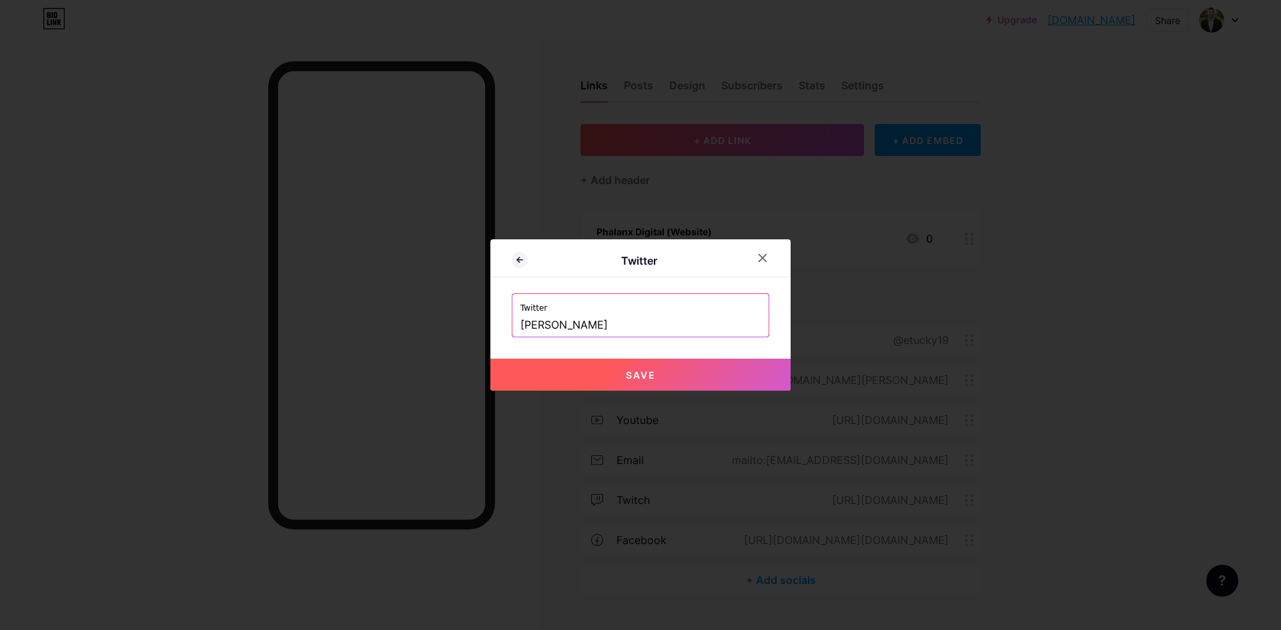
click at [638, 378] on button "Save" at bounding box center [640, 375] width 300 height 32
type input "[URL][DOMAIN_NAME]"
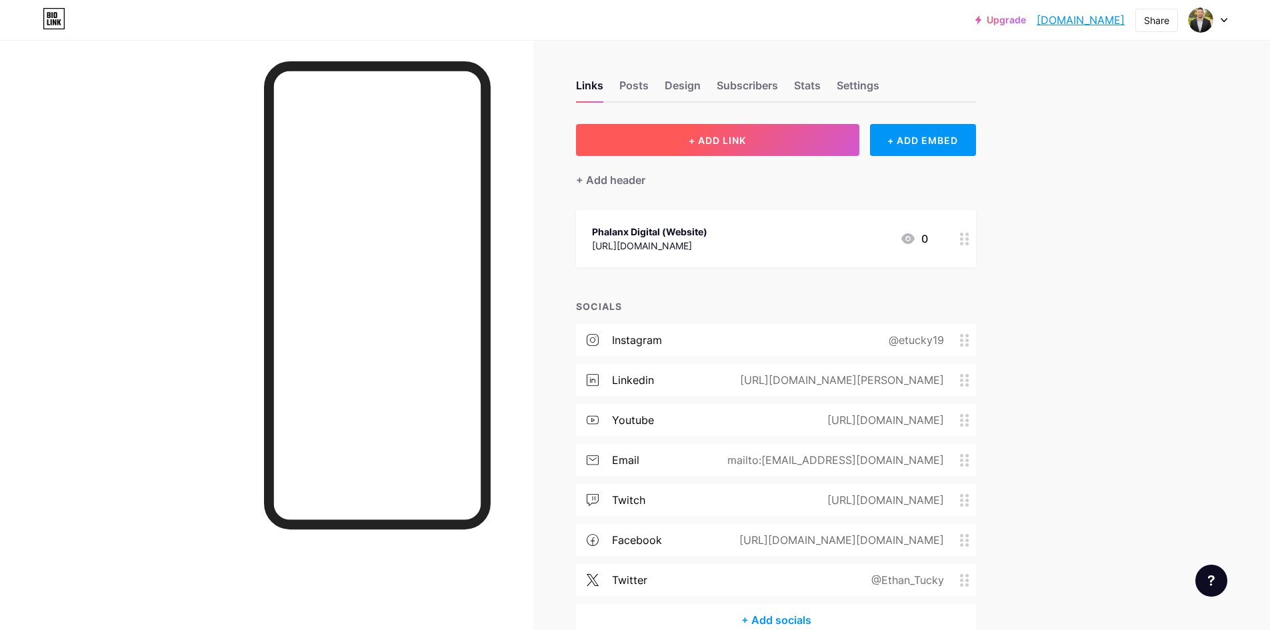
click at [638, 141] on button "+ ADD LINK" at bounding box center [717, 140] width 283 height 32
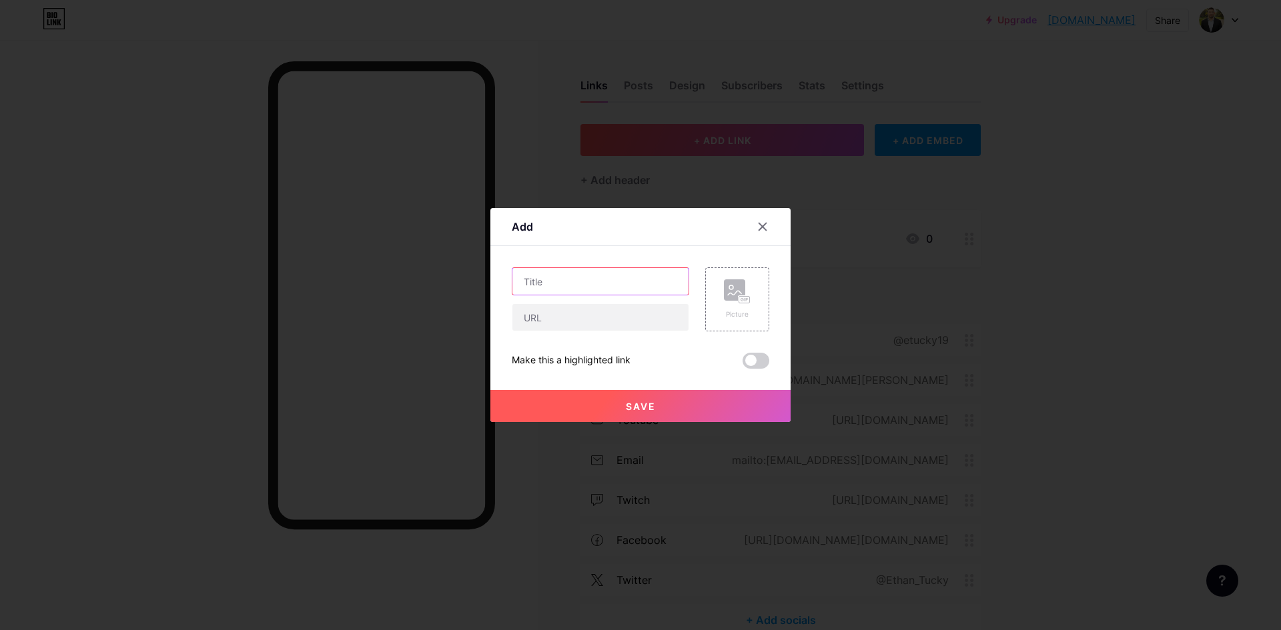
click at [613, 280] on input "text" at bounding box center [600, 281] width 176 height 27
type input "Go Beyond Your Limit (Book)"
click at [584, 317] on input "text" at bounding box center [600, 317] width 176 height 27
paste input "[URL][DOMAIN_NAME]"
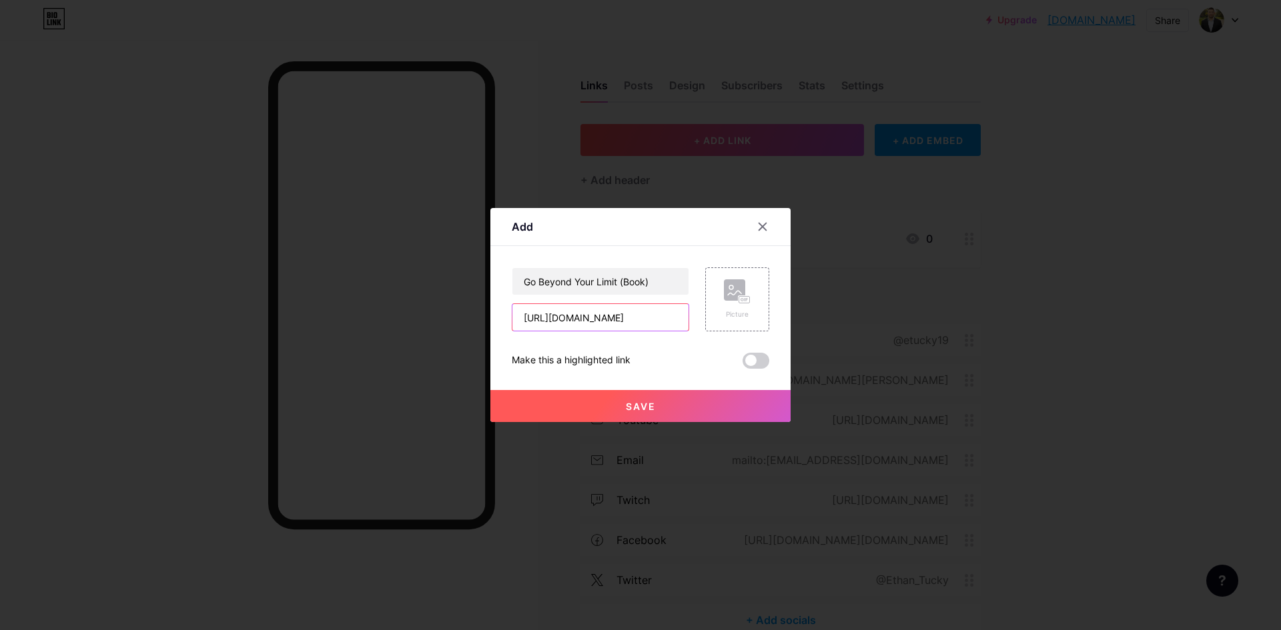
type input "[URL][DOMAIN_NAME]"
click at [638, 403] on button "Save" at bounding box center [640, 406] width 300 height 32
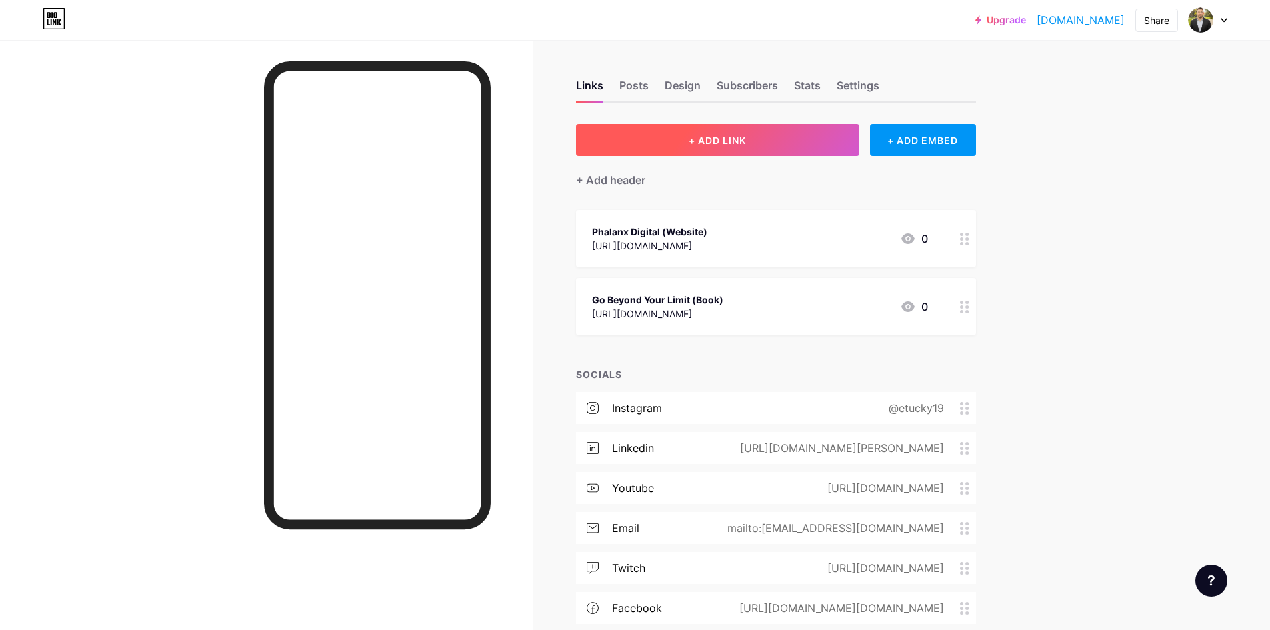
click at [638, 138] on span "+ ADD LINK" at bounding box center [717, 140] width 57 height 11
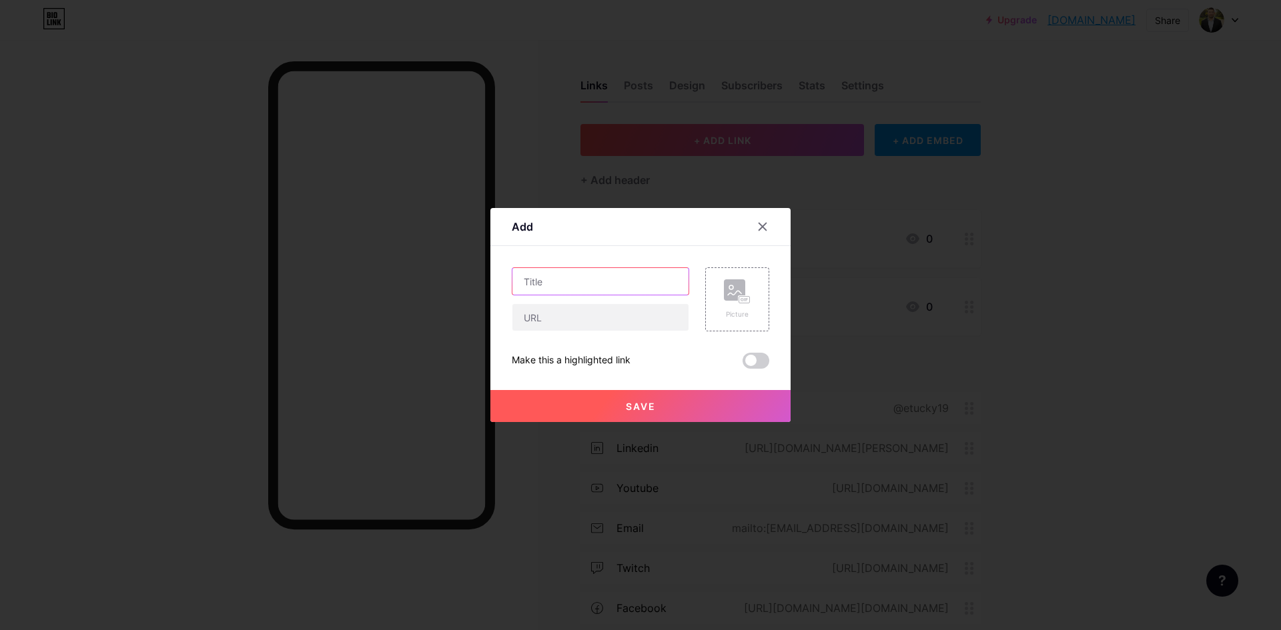
click at [586, 283] on input "text" at bounding box center [600, 281] width 176 height 27
click at [598, 315] on input "text" at bounding box center [600, 317] width 176 height 27
paste input "[URL][DOMAIN_NAME]"
type input "[URL][DOMAIN_NAME]"
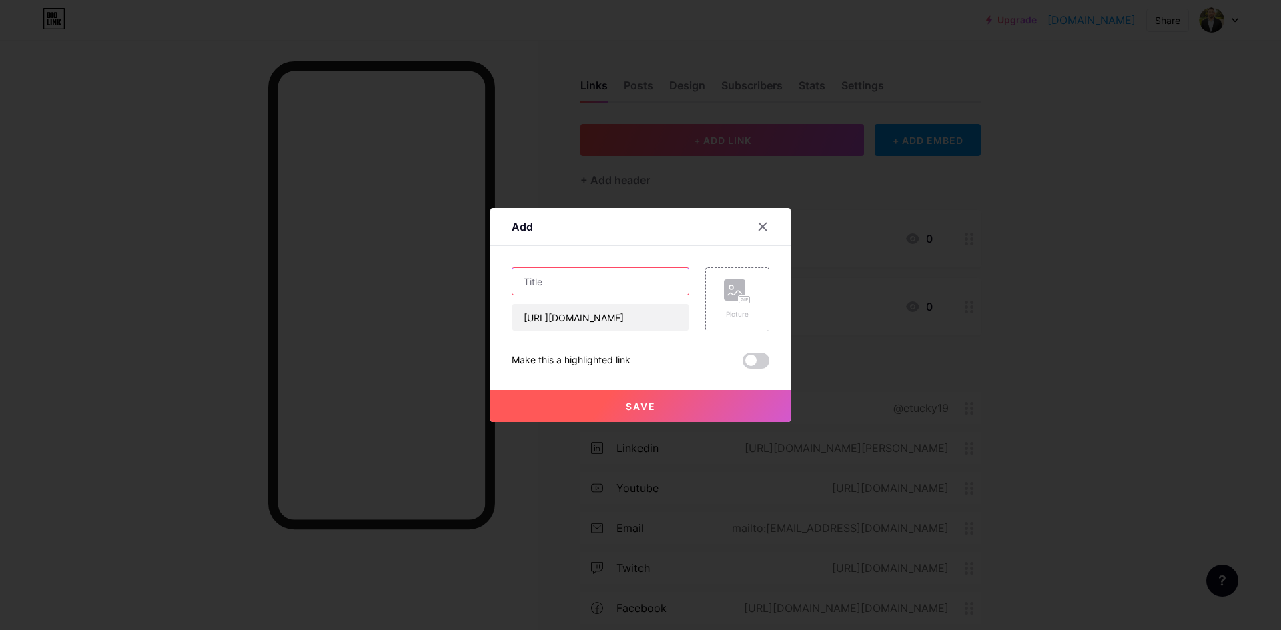
click at [585, 275] on input "text" at bounding box center [600, 281] width 176 height 27
type input "Keep On Chopping (Book)"
click at [638, 410] on button "Save" at bounding box center [640, 406] width 300 height 32
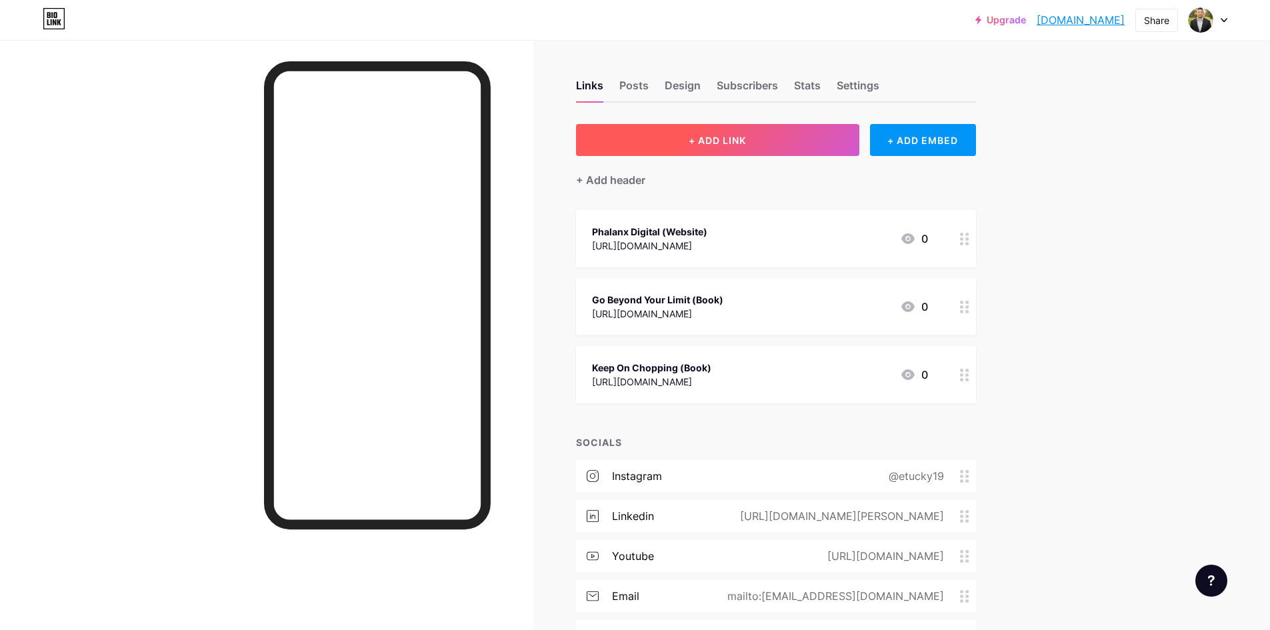
click at [638, 143] on span "+ ADD LINK" at bounding box center [717, 140] width 57 height 11
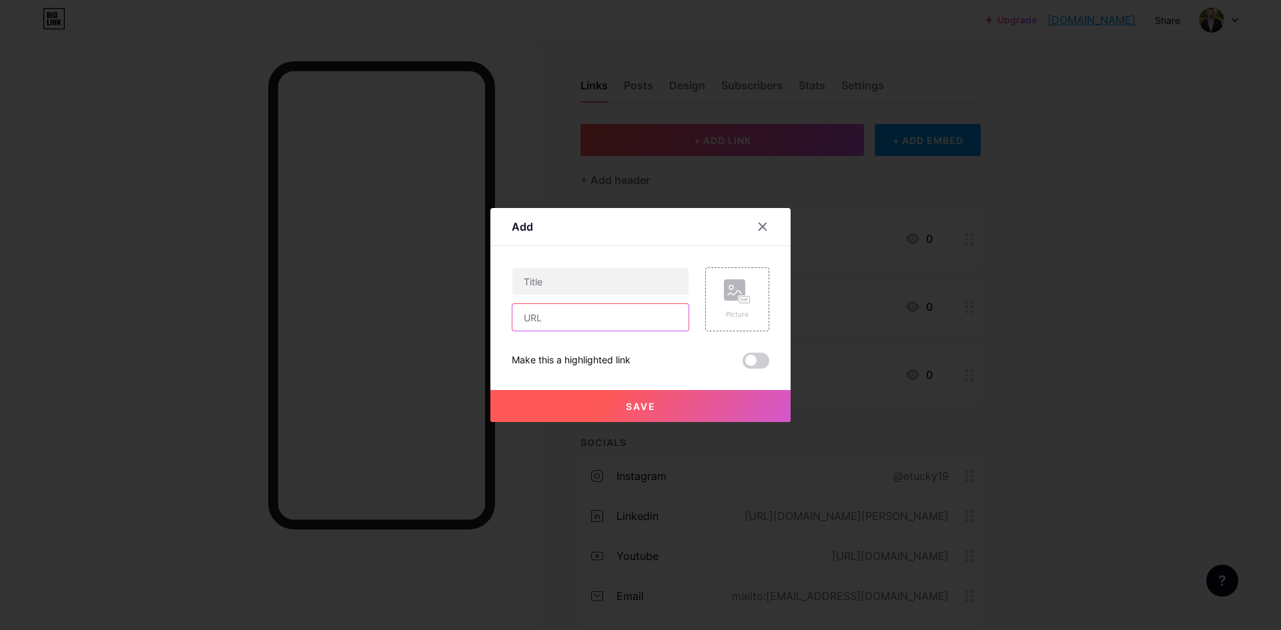
click at [553, 315] on input "text" at bounding box center [600, 317] width 176 height 27
paste input "[URL][DOMAIN_NAME]"
type input "[URL][DOMAIN_NAME]"
click at [559, 293] on input "text" at bounding box center [600, 281] width 176 height 27
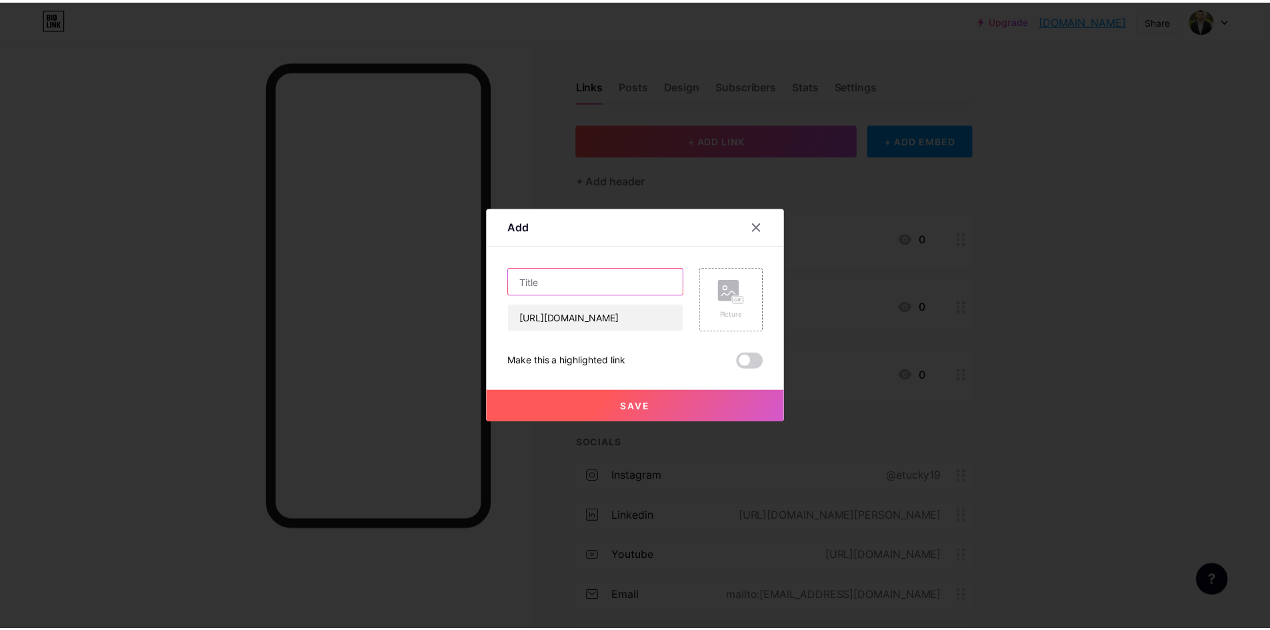
scroll to position [0, 0]
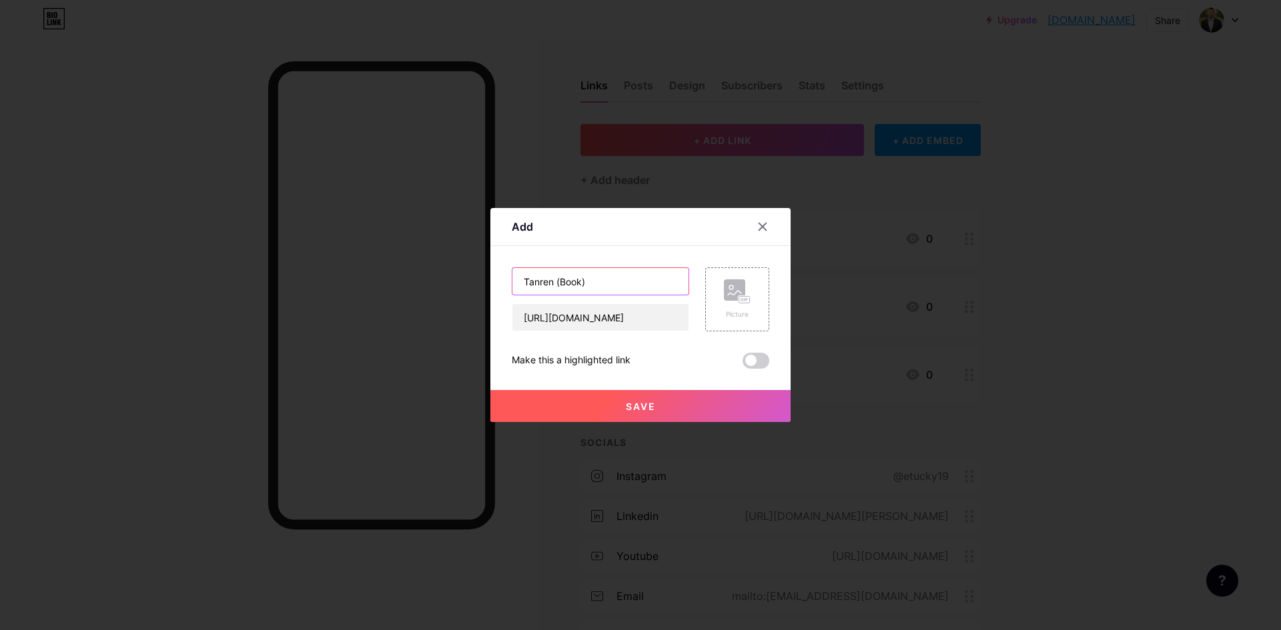
type input "Tanren (Book)"
click at [638, 402] on button "Save" at bounding box center [640, 406] width 300 height 32
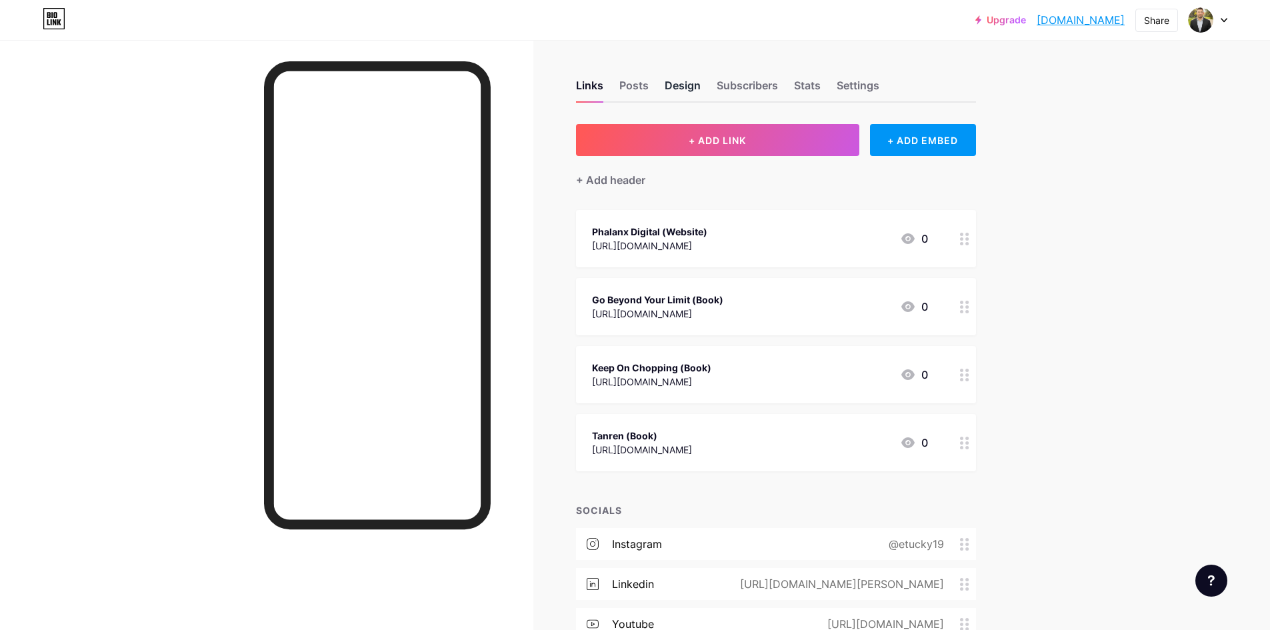
click at [638, 88] on div "Design" at bounding box center [683, 89] width 36 height 24
click at [638, 85] on div "Posts" at bounding box center [634, 89] width 29 height 24
click at [638, 89] on div "Design" at bounding box center [683, 89] width 36 height 24
click at [638, 85] on div "Links Posts Design Subscribers Stats Settings" at bounding box center [776, 79] width 400 height 47
click at [638, 88] on div "Subscribers" at bounding box center [747, 89] width 61 height 24
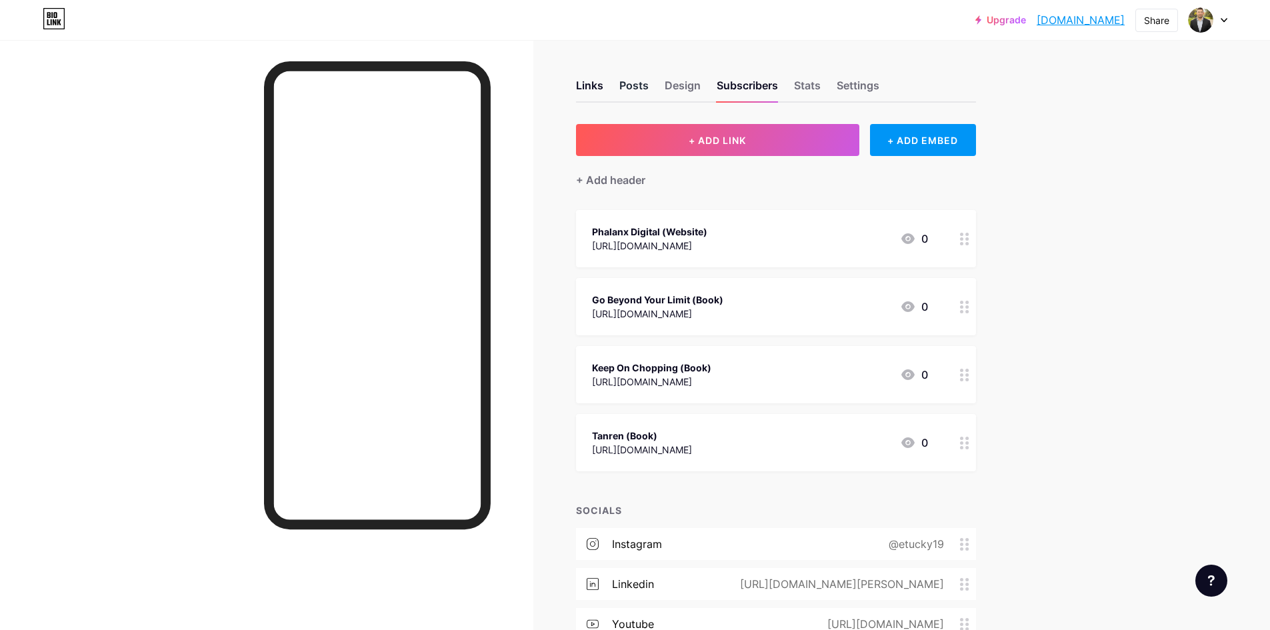
click at [636, 90] on div "Posts" at bounding box center [634, 89] width 29 height 24
click at [638, 90] on div "Design" at bounding box center [683, 89] width 36 height 24
click at [638, 203] on div "Upgrade phalanxdigital.... [DOMAIN_NAME] Share Switch accounts [PERSON_NAME] [D…" at bounding box center [635, 453] width 1270 height 907
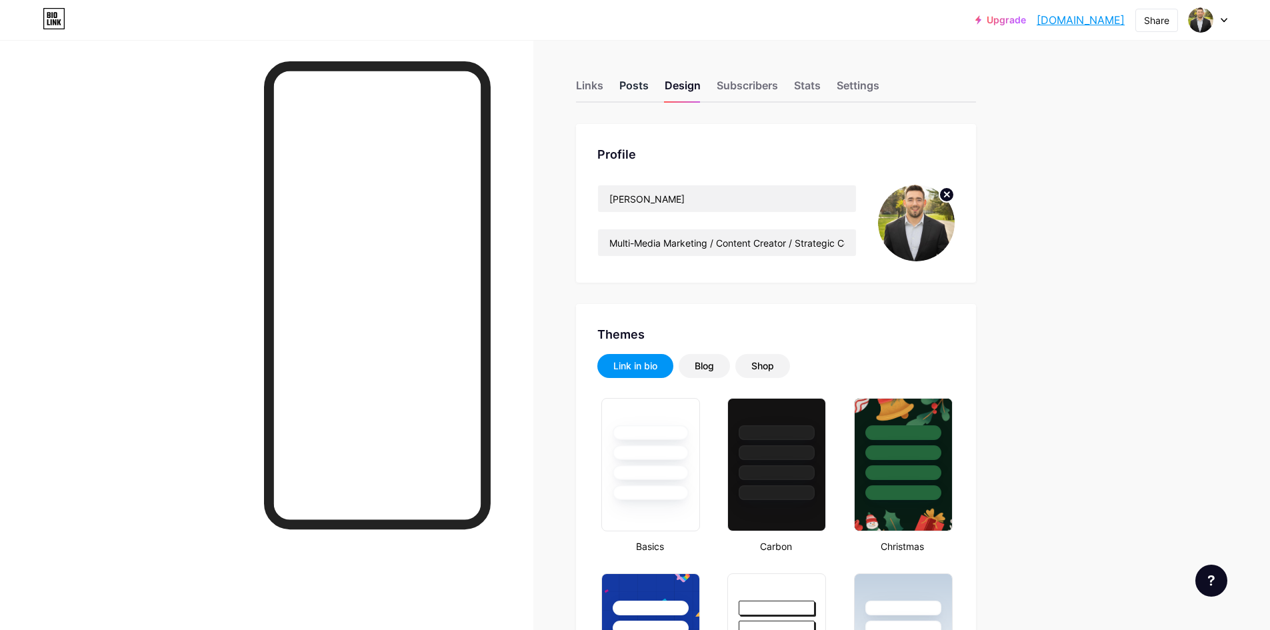
click at [638, 91] on div "Posts" at bounding box center [634, 89] width 29 height 24
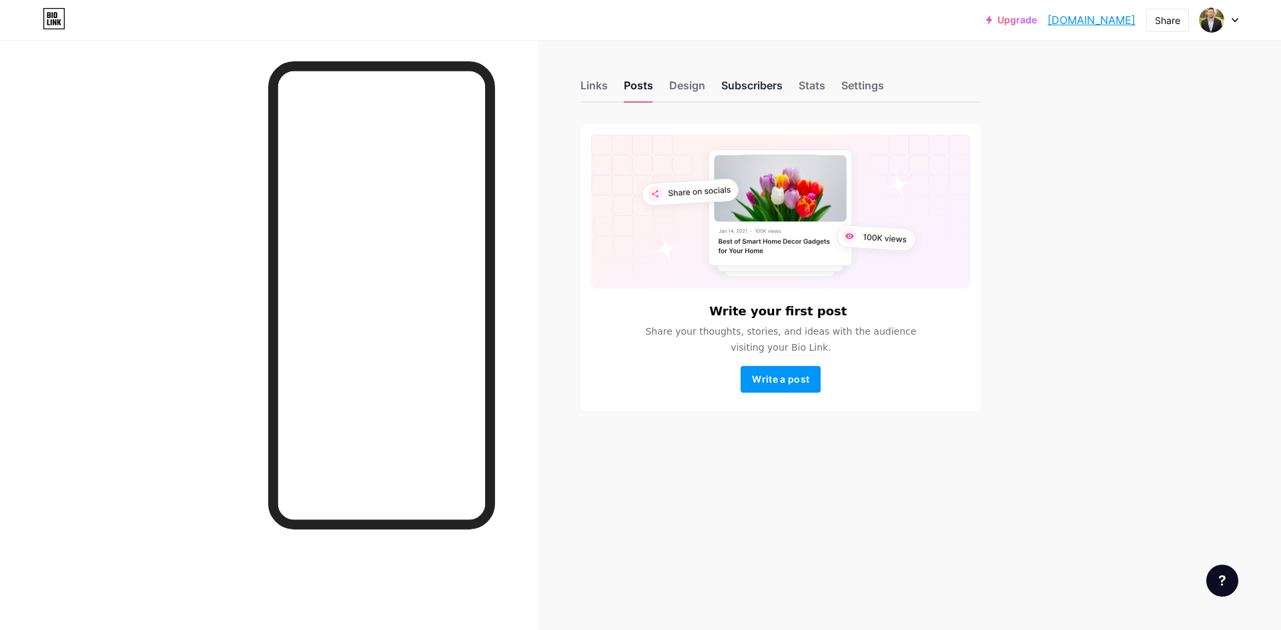
click at [638, 89] on div "Subscribers" at bounding box center [751, 89] width 61 height 24
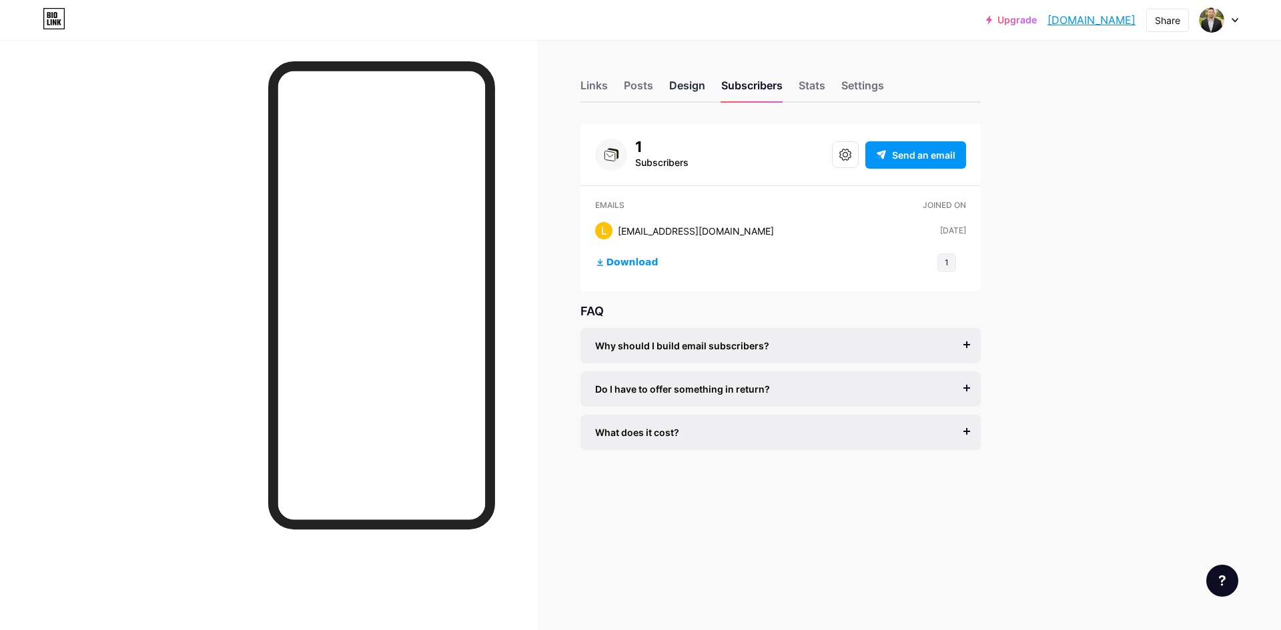
click at [638, 96] on div "Design" at bounding box center [687, 89] width 36 height 24
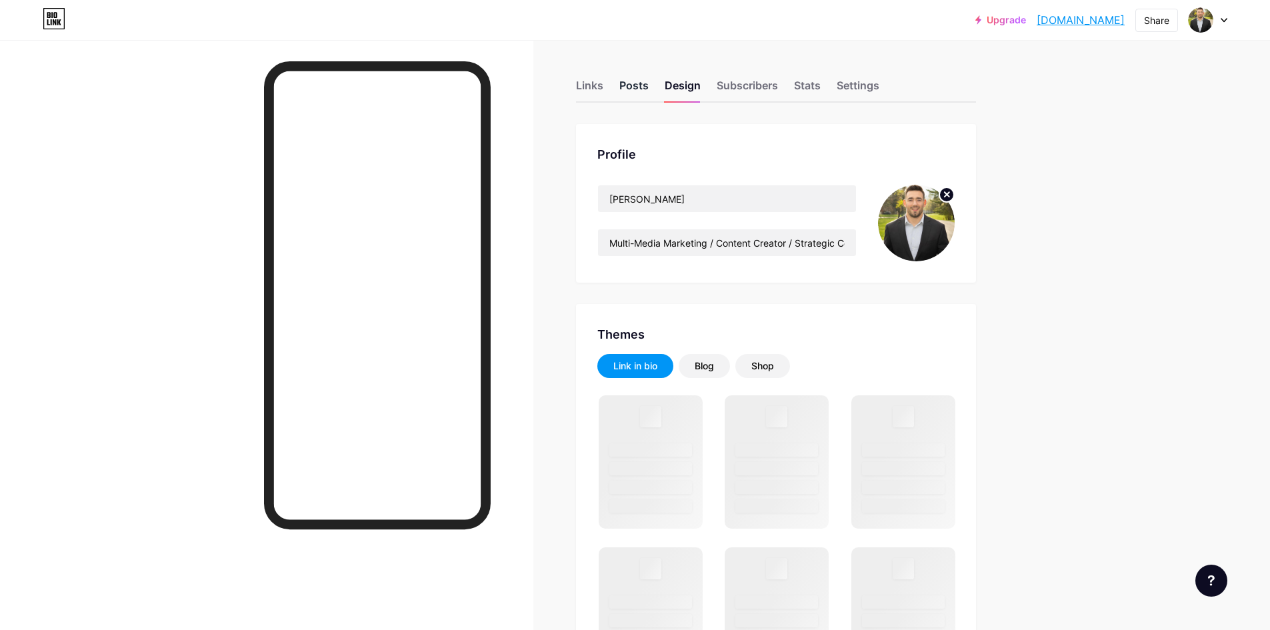
click at [634, 91] on div "Posts" at bounding box center [634, 89] width 29 height 24
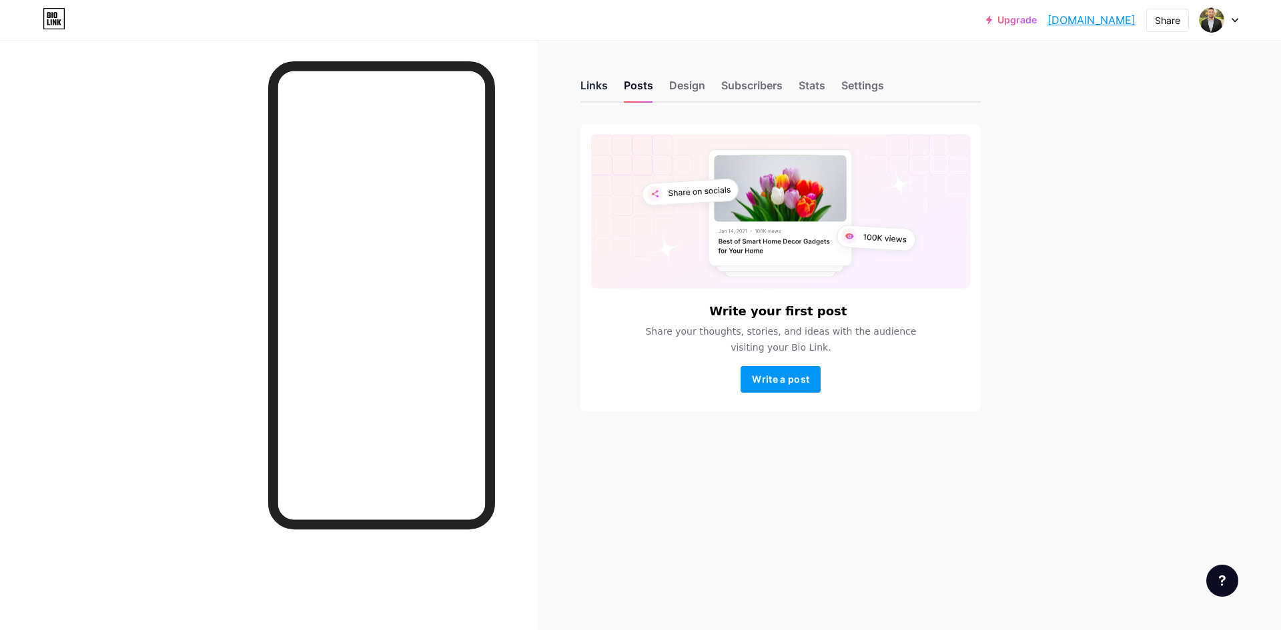
click at [591, 89] on div "Links" at bounding box center [593, 89] width 27 height 24
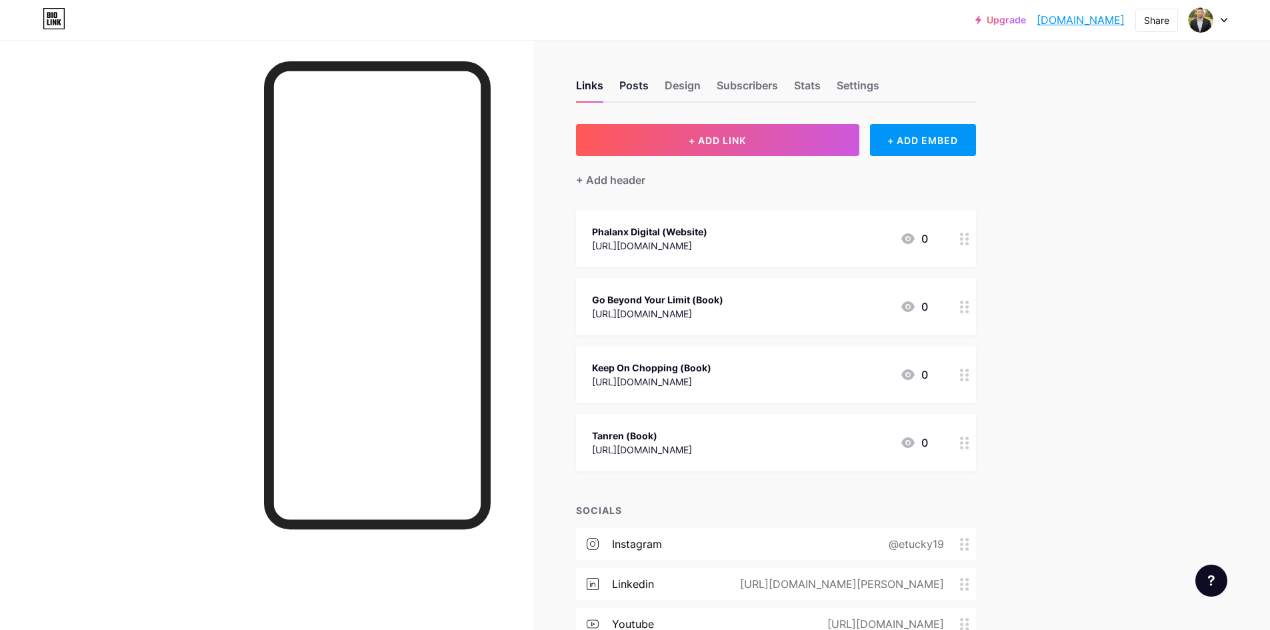
click at [638, 88] on div "Posts" at bounding box center [634, 89] width 29 height 24
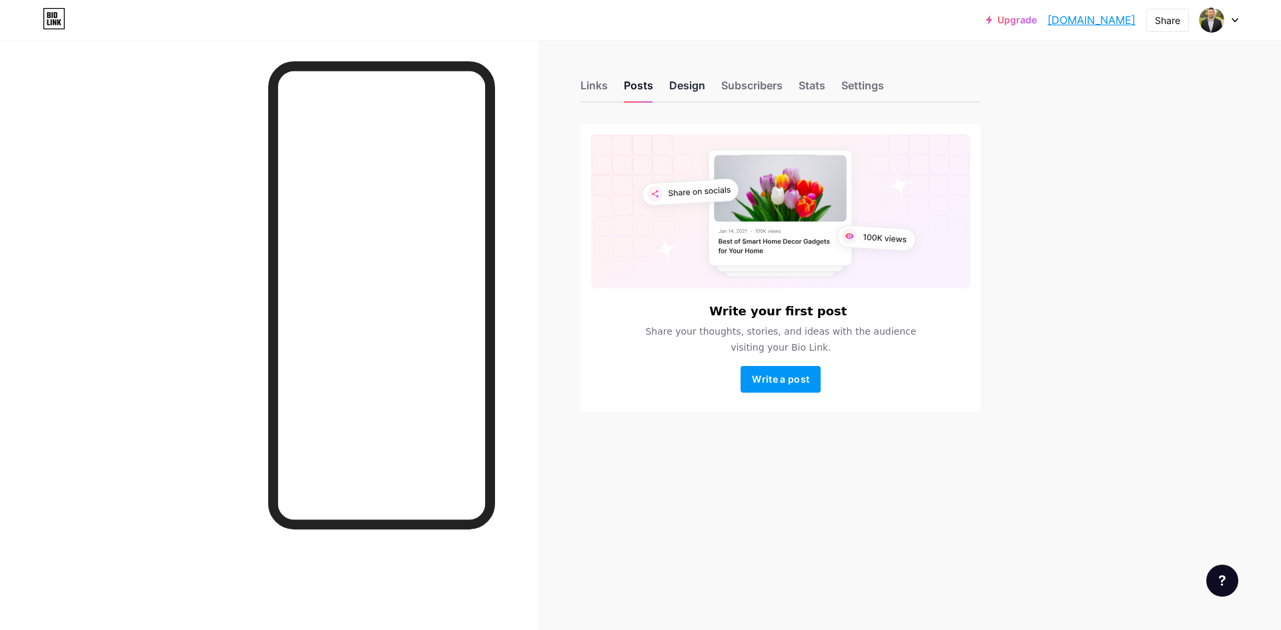
click at [638, 91] on div "Design" at bounding box center [687, 89] width 36 height 24
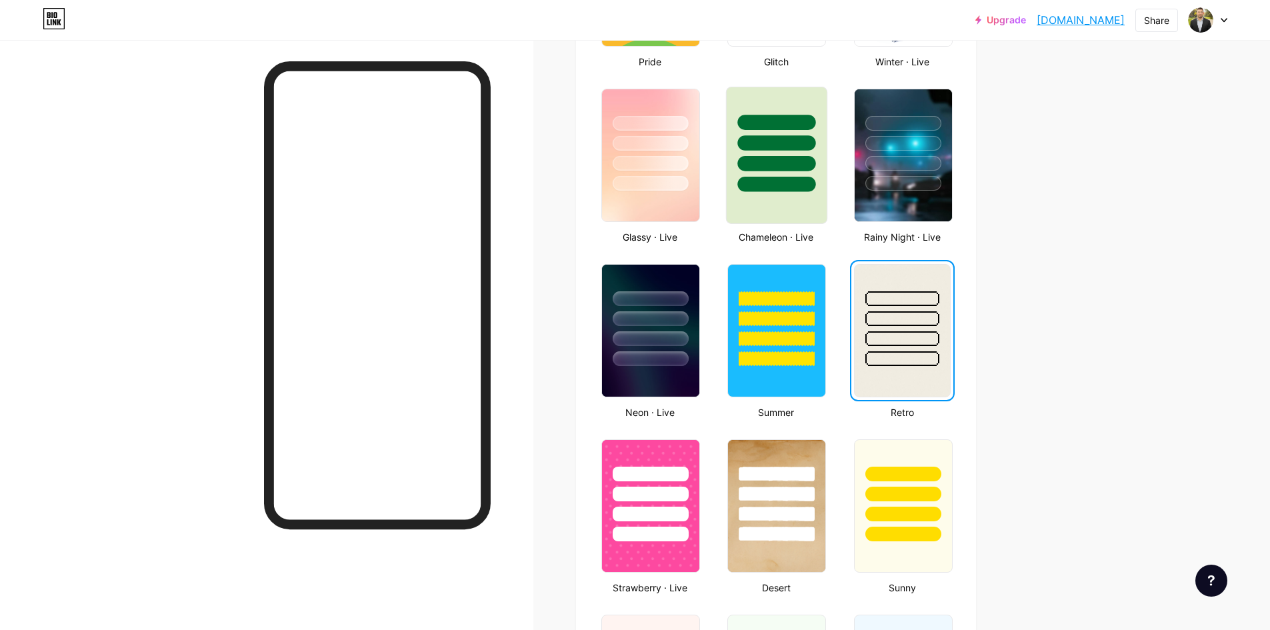
scroll to position [667, 0]
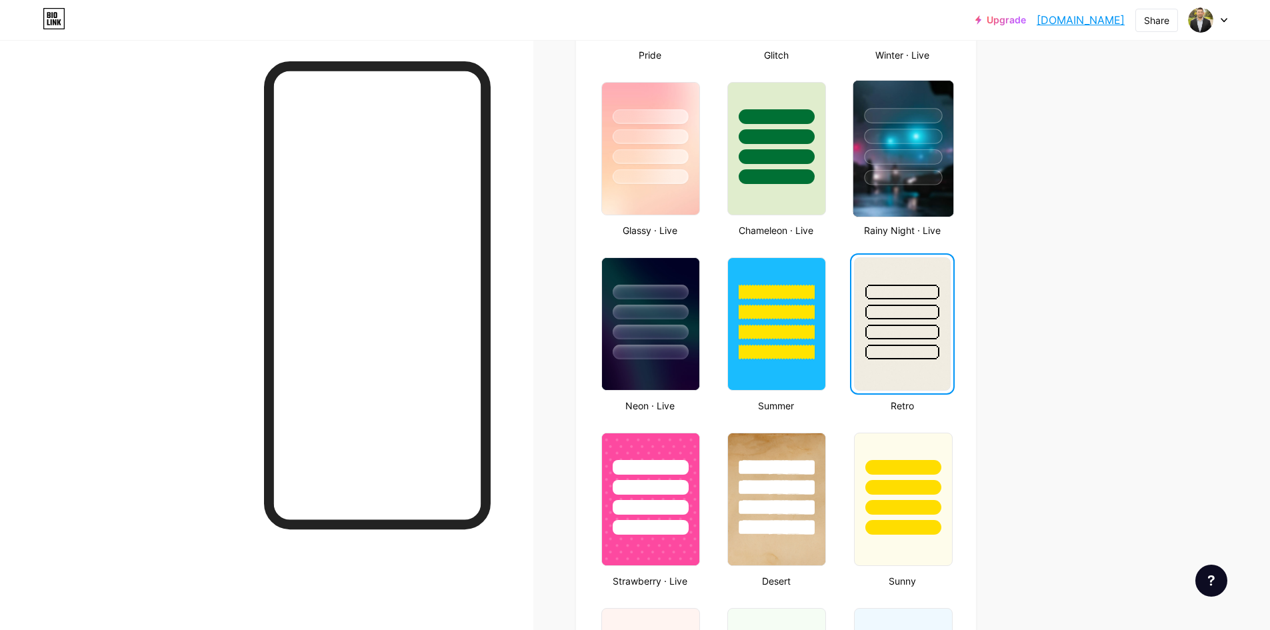
click at [638, 184] on div at bounding box center [903, 177] width 78 height 15
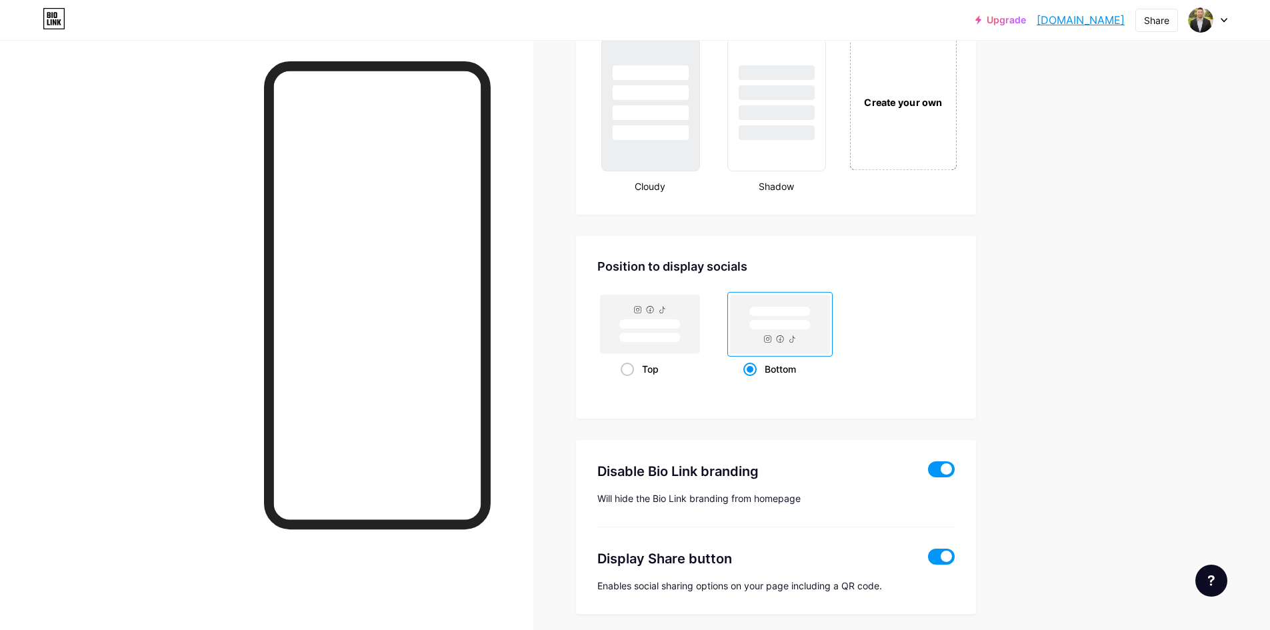
scroll to position [1639, 0]
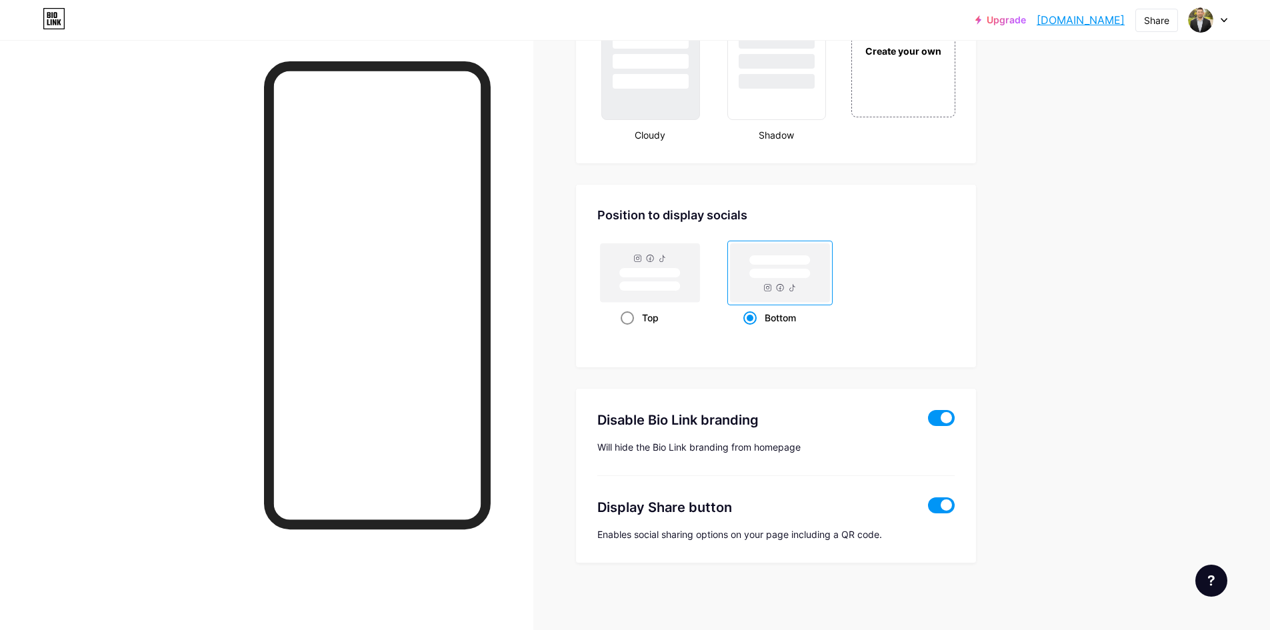
click at [638, 276] on rect at bounding box center [650, 273] width 61 height 10
click at [630, 330] on input "Top" at bounding box center [625, 334] width 9 height 9
radio input "true"
click at [638, 279] on rect at bounding box center [780, 272] width 99 height 59
click at [638, 330] on input "Bottom" at bounding box center [748, 334] width 9 height 9
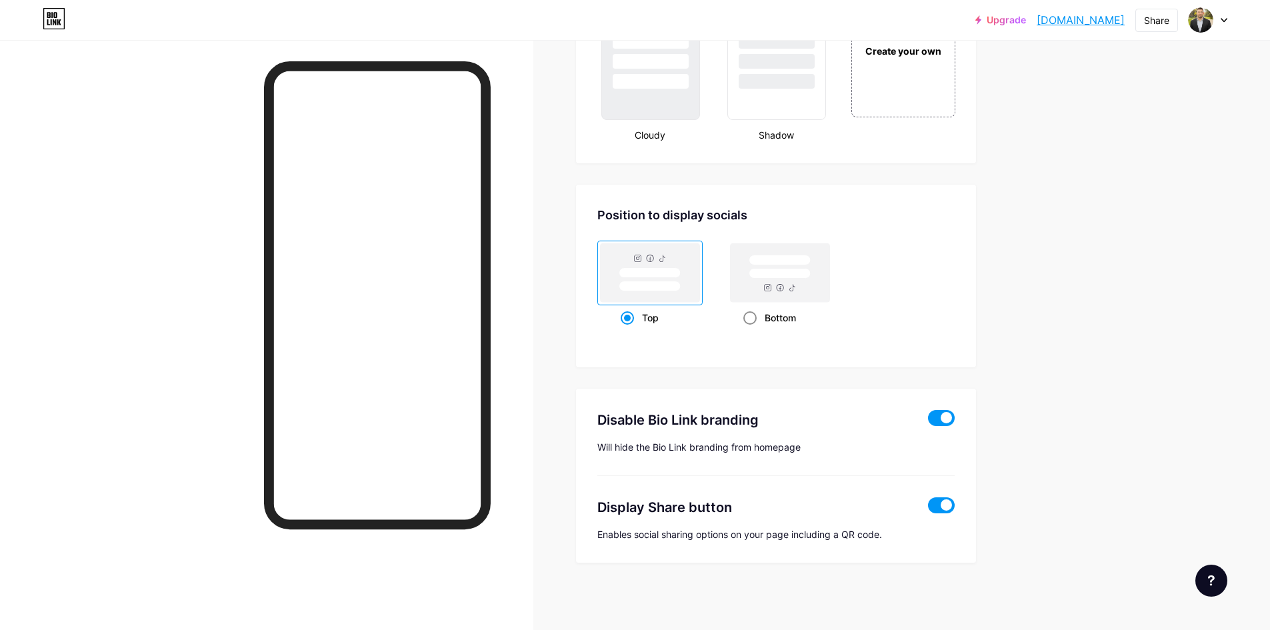
radio input "true"
click at [638, 293] on rect at bounding box center [650, 272] width 99 height 59
click at [630, 330] on input "Top" at bounding box center [625, 334] width 9 height 9
radio input "true"
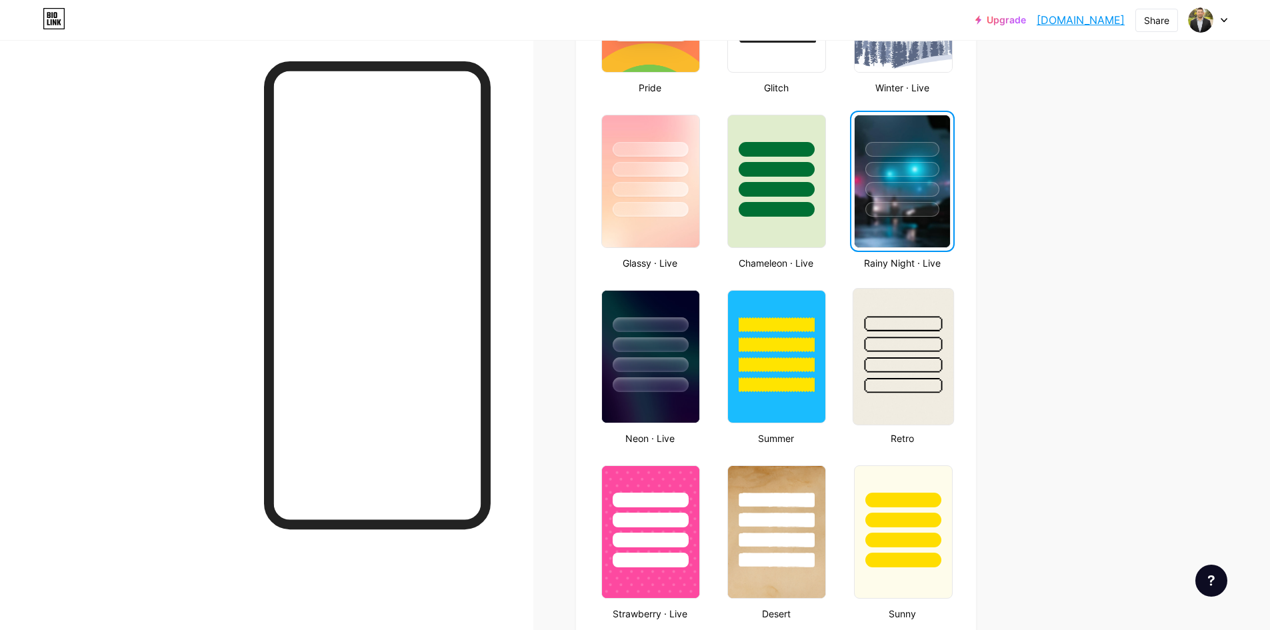
scroll to position [506, 0]
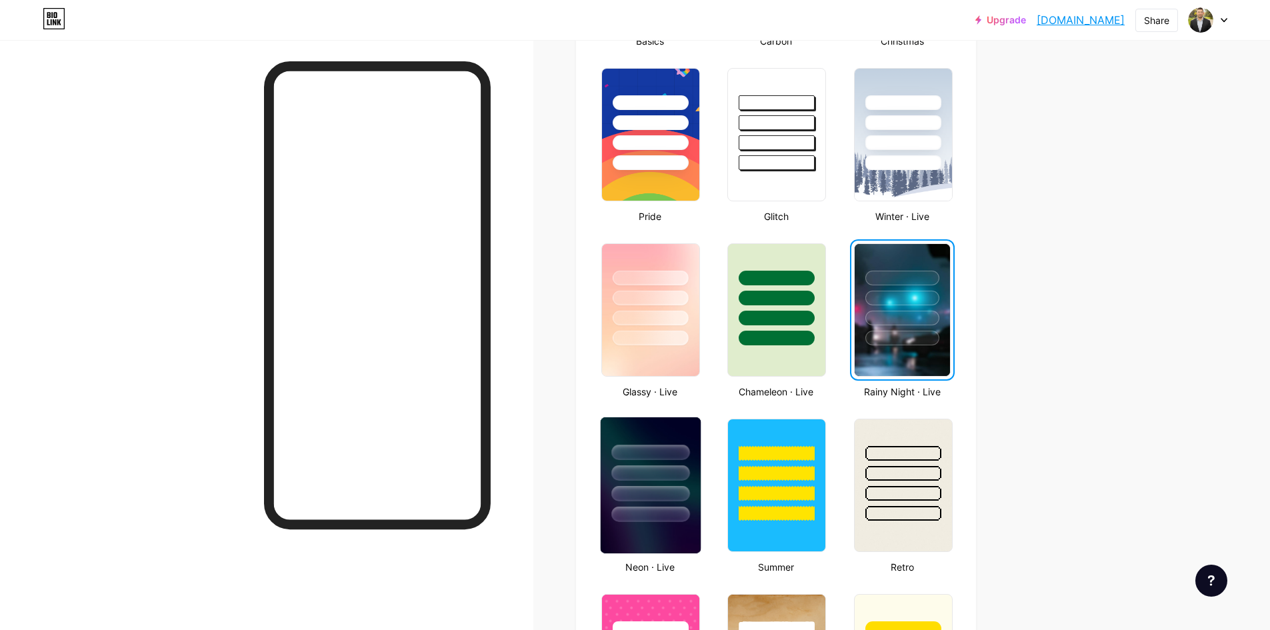
click at [638, 484] on div at bounding box center [651, 469] width 100 height 105
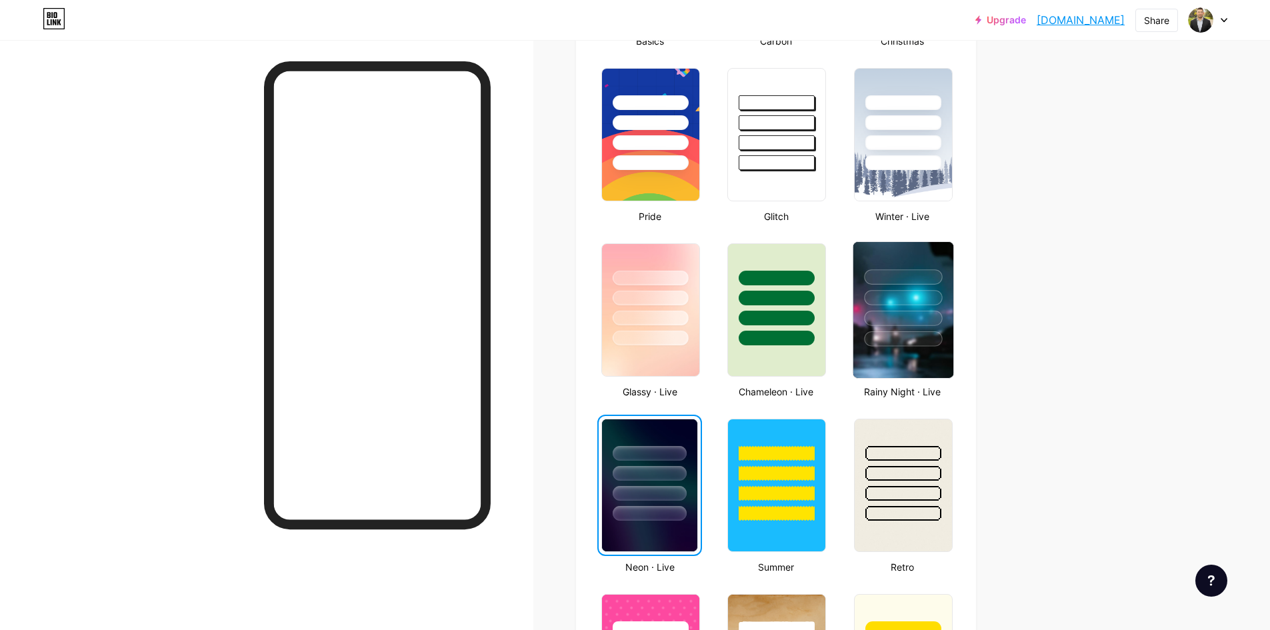
click at [638, 342] on div at bounding box center [903, 338] width 78 height 15
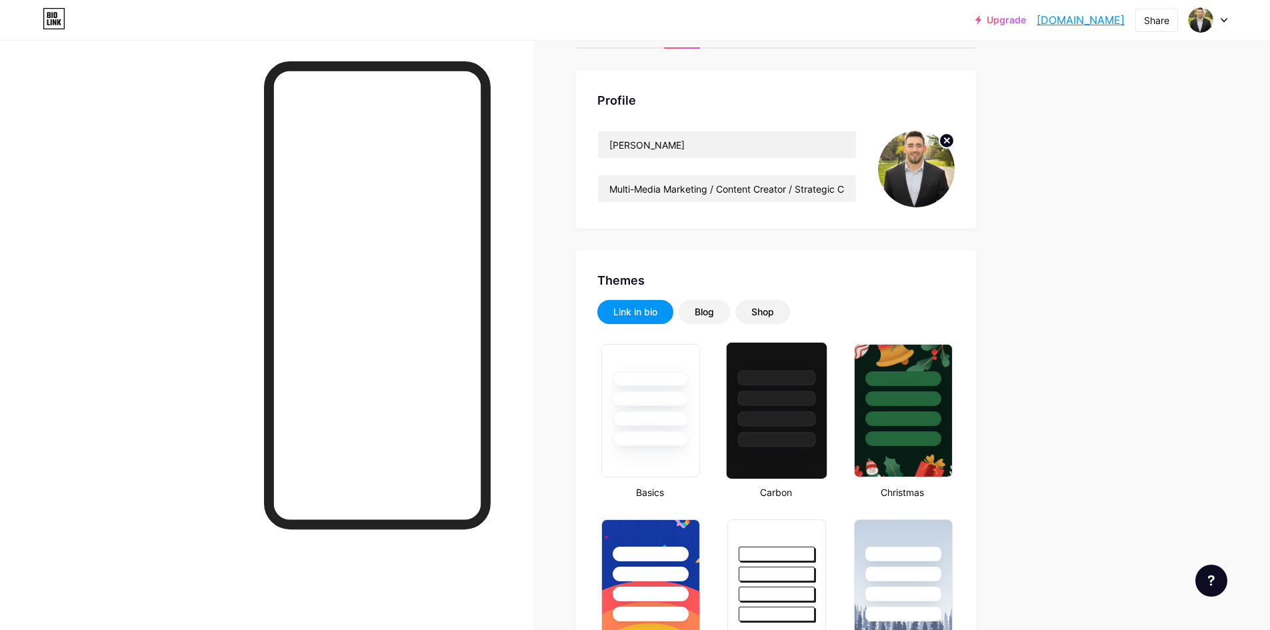
scroll to position [0, 0]
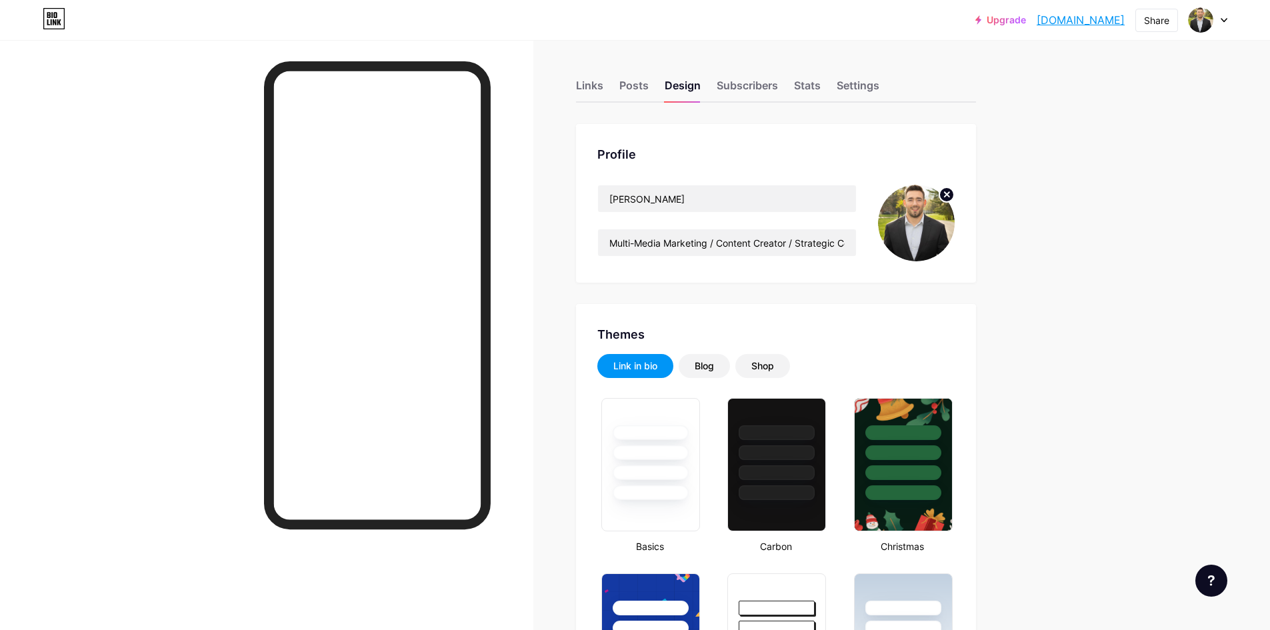
click at [638, 16] on link "[DOMAIN_NAME]" at bounding box center [1081, 20] width 88 height 16
click at [604, 85] on div "Links" at bounding box center [589, 89] width 27 height 24
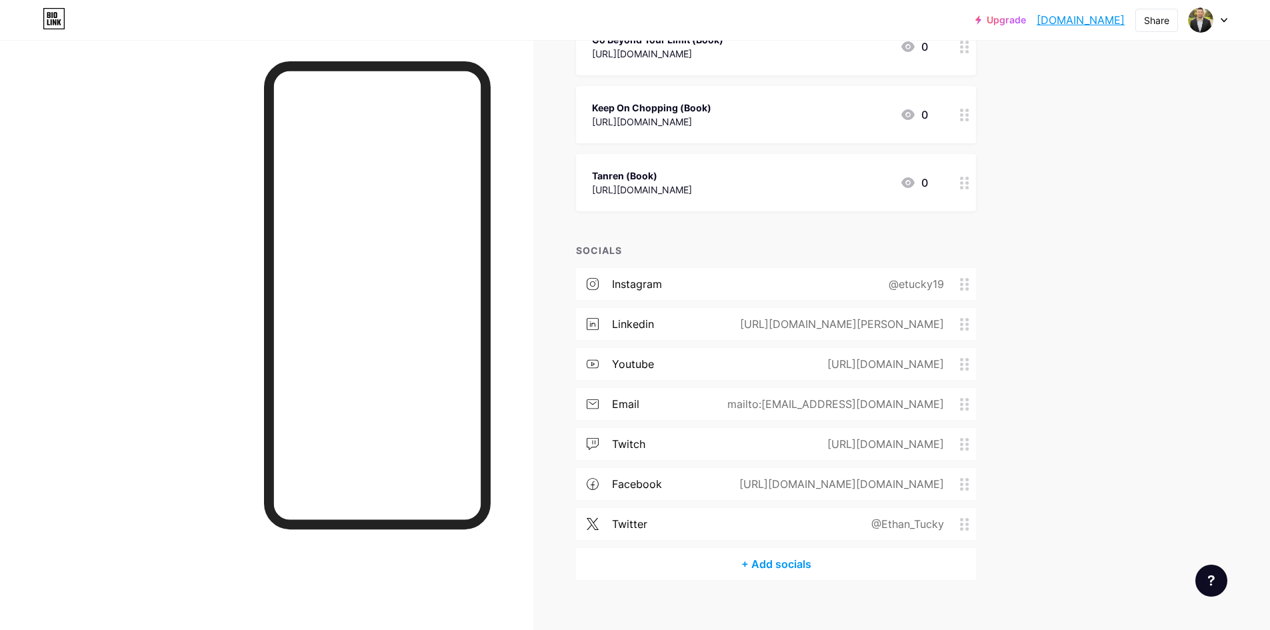
scroll to position [267, 0]
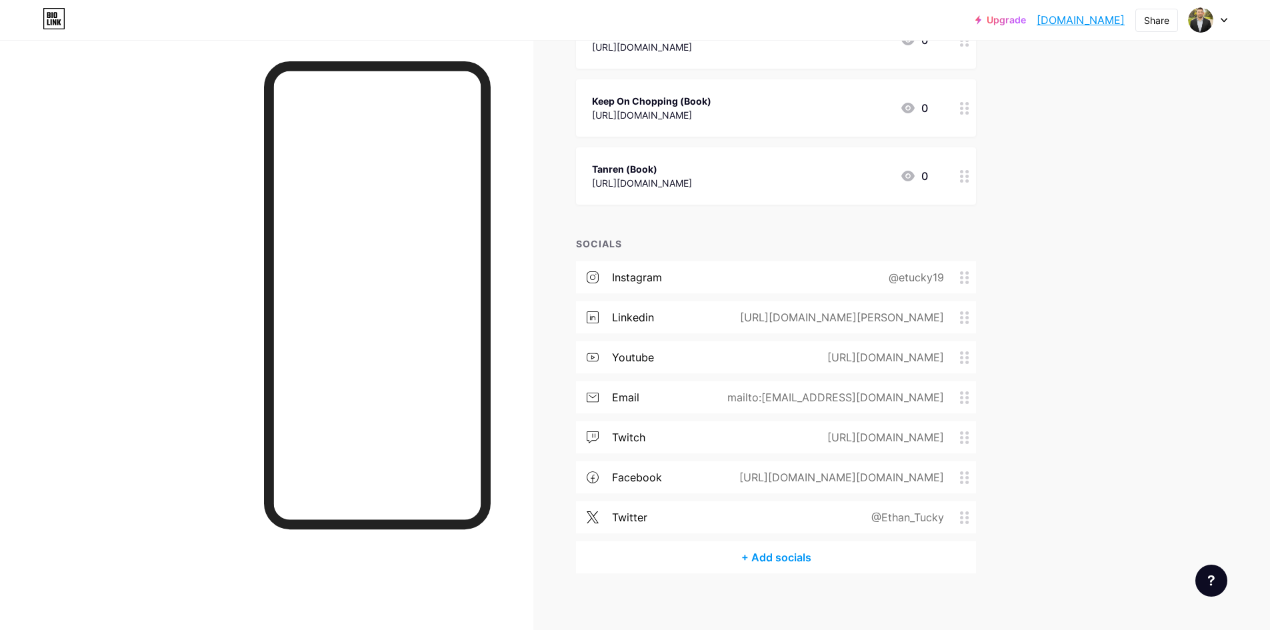
click at [638, 400] on div "mailto:[EMAIL_ADDRESS][DOMAIN_NAME]" at bounding box center [833, 397] width 254 height 16
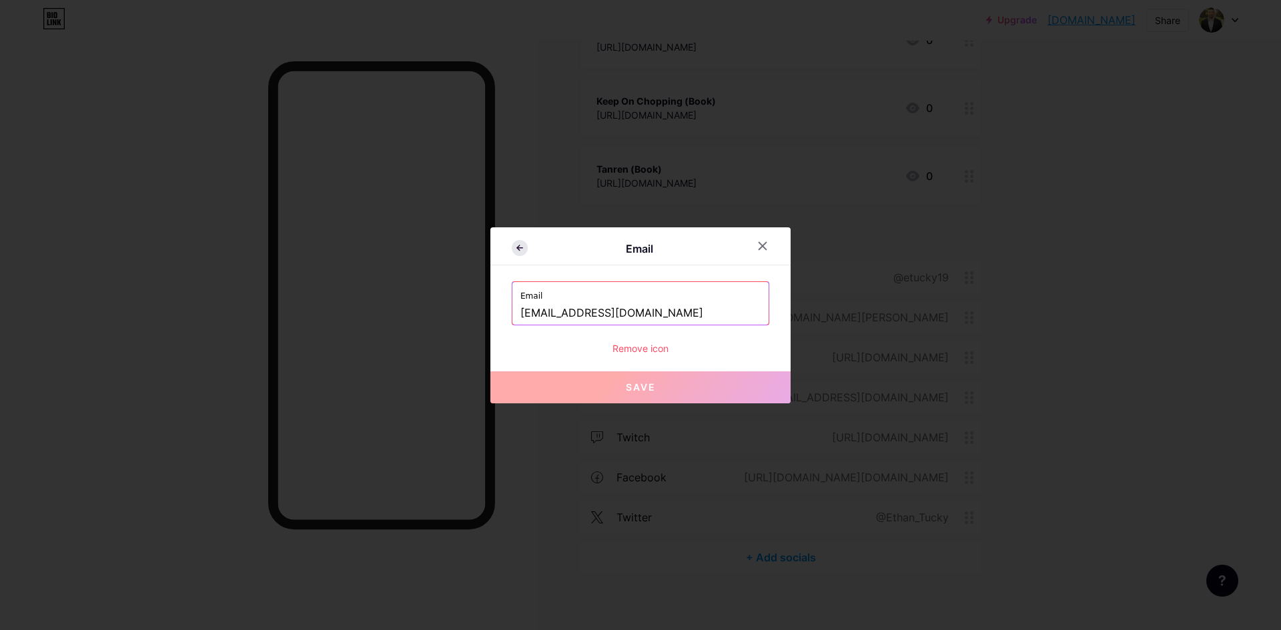
click at [518, 247] on icon at bounding box center [519, 247] width 5 height 0
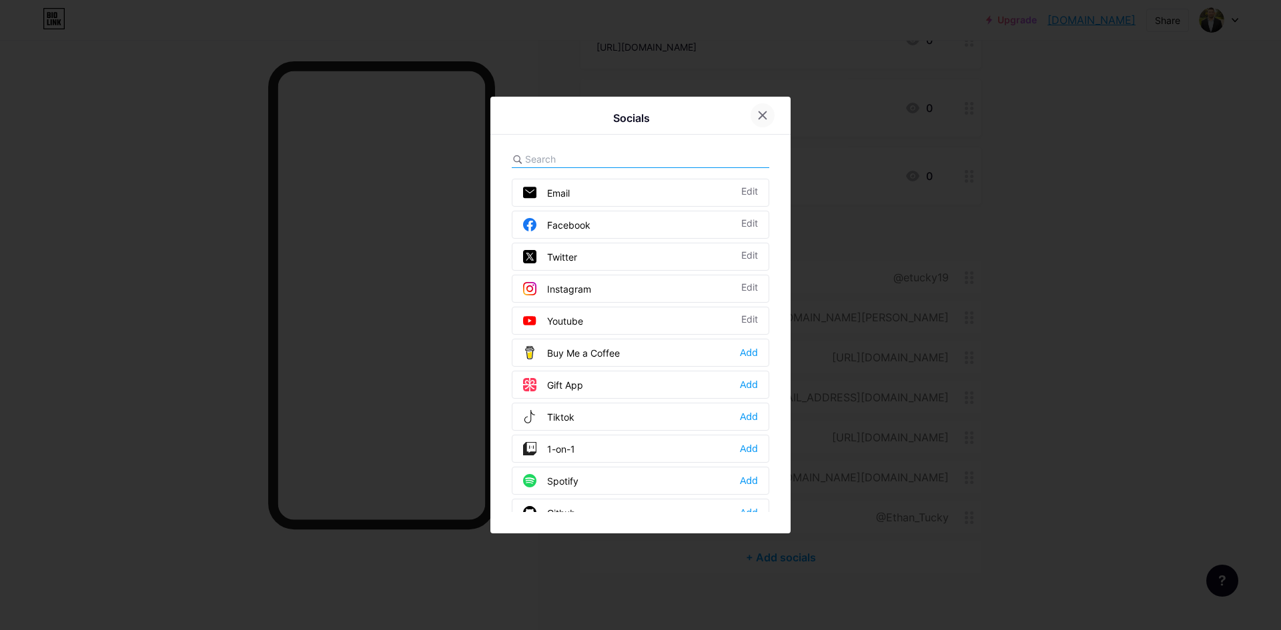
click at [638, 113] on icon at bounding box center [762, 115] width 11 height 11
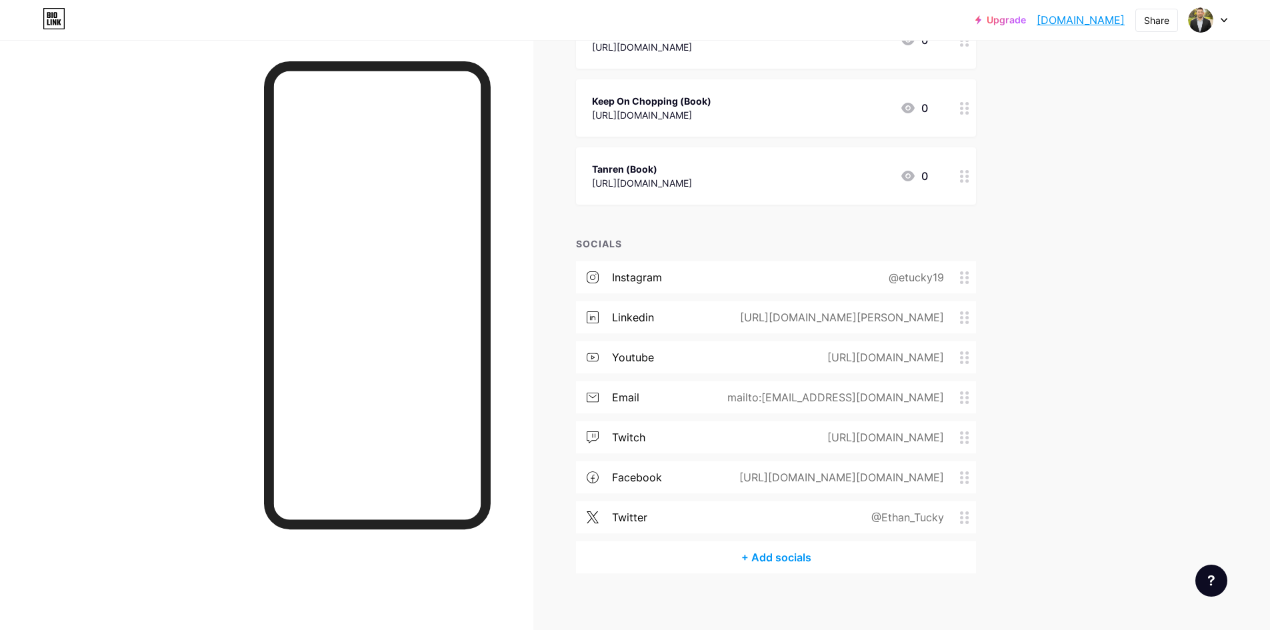
drag, startPoint x: 1221, startPoint y: 261, endPoint x: 1172, endPoint y: 243, distance: 52.5
click at [638, 260] on div "Upgrade phalanxdigital.... [DOMAIN_NAME] Share Switch accounts [PERSON_NAME] [D…" at bounding box center [635, 186] width 1270 height 907
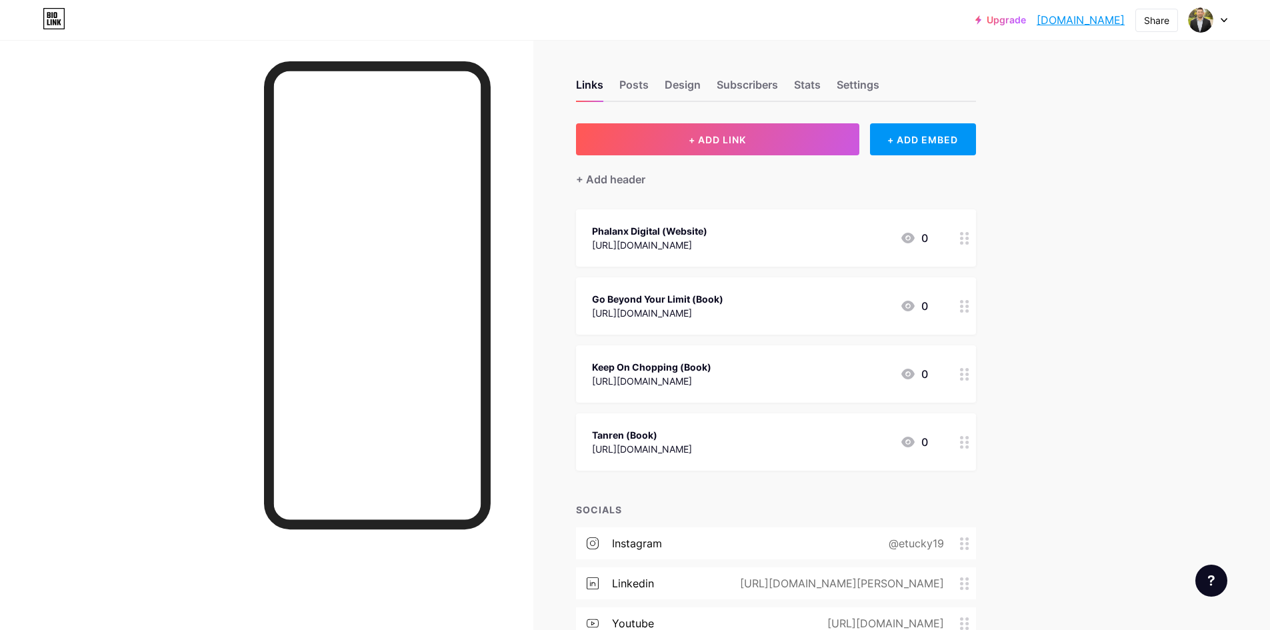
scroll to position [0, 0]
click at [638, 183] on div "Upgrade phalanxdigital.... [DOMAIN_NAME] Share Switch accounts [PERSON_NAME] [D…" at bounding box center [635, 453] width 1270 height 907
